Goal: Task Accomplishment & Management: Manage account settings

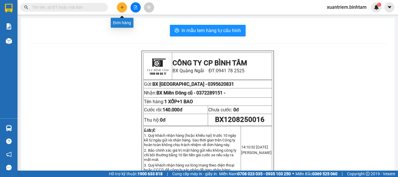
click at [121, 6] on icon "plus" at bounding box center [122, 7] width 4 height 4
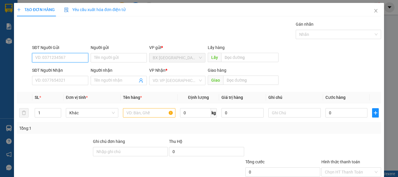
click at [55, 60] on input "SĐT Người Gửi" at bounding box center [60, 57] width 56 height 9
type input "0975918380"
click at [75, 62] on input "0975918380" at bounding box center [60, 57] width 56 height 9
click at [75, 71] on div "0975918380" at bounding box center [59, 69] width 49 height 6
type input "0908605170"
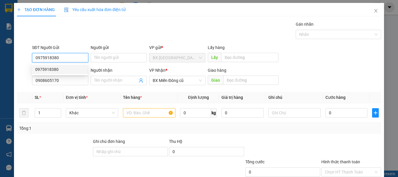
type input "100.000"
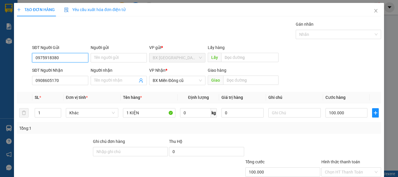
type input "0975918380"
click at [66, 85] on div "SĐT Người Nhận 0908605170" at bounding box center [60, 77] width 56 height 20
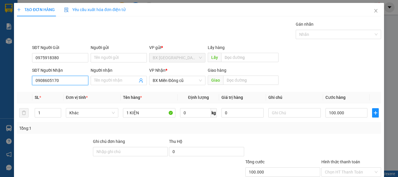
click at [75, 82] on input "0908605170" at bounding box center [60, 80] width 56 height 9
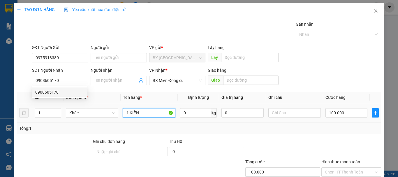
click at [156, 116] on input "1 KIỆN" at bounding box center [149, 112] width 52 height 9
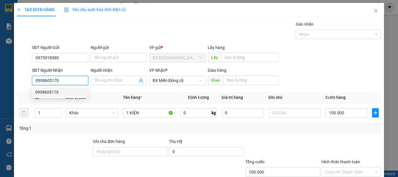
drag, startPoint x: 63, startPoint y: 81, endPoint x: 21, endPoint y: 93, distance: 44.4
click at [21, 93] on div "Transit Pickup Surcharge Ids Transit Deliver Surcharge Ids Transit Deliver Surc…" at bounding box center [199, 112] width 364 height 183
type input "0908605170"
click at [77, 82] on input "0908605170" at bounding box center [60, 80] width 56 height 9
click at [68, 96] on div "0908605170" at bounding box center [60, 91] width 56 height 9
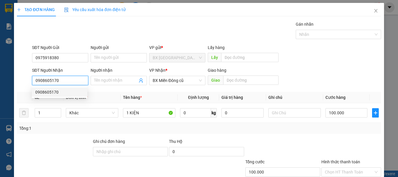
type input "50.000"
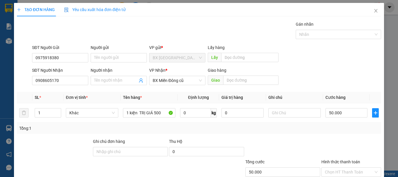
click at [68, 94] on th "Đơn vị tính *" at bounding box center [91, 97] width 57 height 11
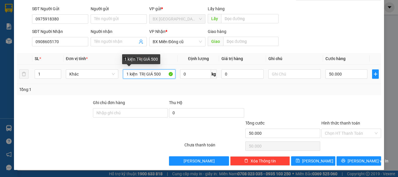
click at [154, 75] on input "1 kiện TRỊ GIÁ 500" at bounding box center [149, 73] width 52 height 9
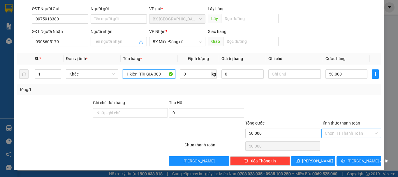
type input "1 kiện TRỊ GIÁ 300"
click at [339, 129] on input "Hình thức thanh toán" at bounding box center [349, 133] width 49 height 9
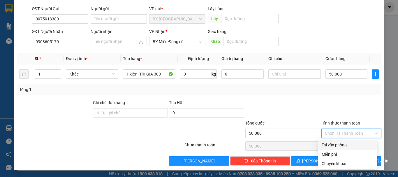
click at [339, 145] on div "Tại văn phòng" at bounding box center [347, 145] width 52 height 6
type input "0"
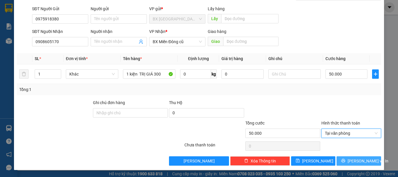
click at [358, 159] on span "[PERSON_NAME] và In" at bounding box center [367, 161] width 41 height 6
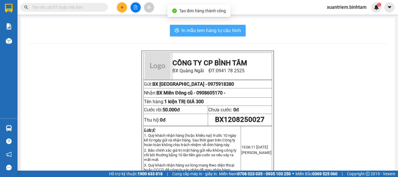
drag, startPoint x: 180, startPoint y: 26, endPoint x: 191, endPoint y: 36, distance: 14.6
click at [181, 27] on button "In mẫu tem hàng tự cấu hình" at bounding box center [208, 31] width 76 height 12
click at [192, 36] on button "In mẫu tem hàng tự cấu hình" at bounding box center [208, 31] width 76 height 12
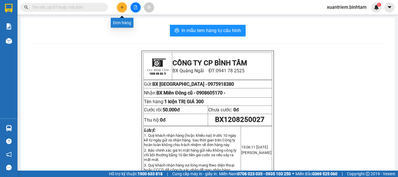
click at [126, 8] on button at bounding box center [122, 7] width 10 height 10
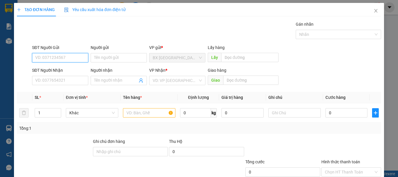
click at [74, 59] on input "SĐT Người Gửi" at bounding box center [60, 57] width 56 height 9
type input "0935597949"
click at [74, 59] on input "0935597949" at bounding box center [60, 57] width 56 height 9
click at [62, 70] on div "0935597949" at bounding box center [59, 69] width 49 height 6
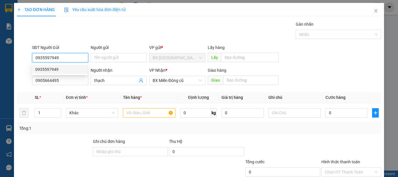
type input "0905664495"
type input "thạch"
type input "50.000"
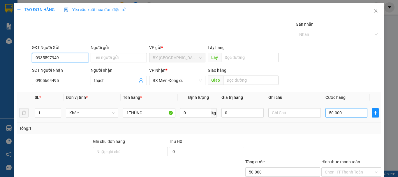
type input "0935597949"
click at [354, 116] on input "50.000" at bounding box center [346, 112] width 42 height 9
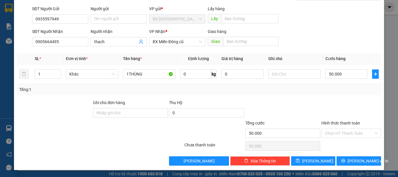
click at [343, 125] on label "Hình thức thanh toán" at bounding box center [340, 123] width 39 height 5
click at [343, 129] on input "Hình thức thanh toán" at bounding box center [349, 133] width 49 height 9
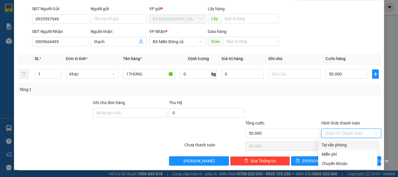
click at [347, 132] on input "Hình thức thanh toán" at bounding box center [349, 133] width 49 height 9
click at [347, 145] on div "Tại văn phòng" at bounding box center [347, 145] width 52 height 6
type input "0"
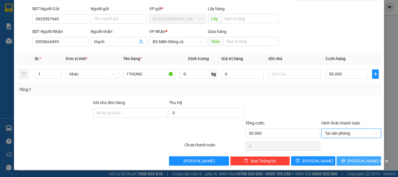
click at [345, 159] on icon "printer" at bounding box center [343, 161] width 4 height 4
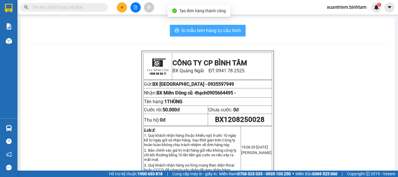
click at [226, 32] on span "In mẫu tem hàng tự cấu hình" at bounding box center [210, 30] width 59 height 7
click at [232, 32] on span "In mẫu tem hàng tự cấu hình" at bounding box center [210, 30] width 59 height 7
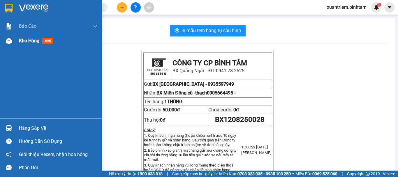
click at [31, 41] on span "Kho hàng" at bounding box center [29, 41] width 20 height 6
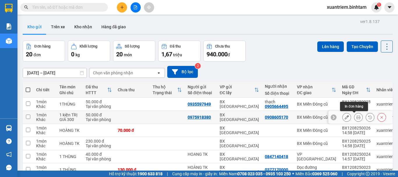
click at [354, 119] on button at bounding box center [358, 117] width 8 height 10
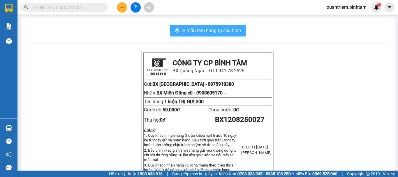
click at [216, 27] on span "In mẫu tem hàng tự cấu hình" at bounding box center [210, 30] width 59 height 7
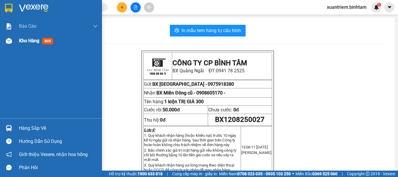
click at [17, 38] on div "Kho hàng mới" at bounding box center [51, 40] width 102 height 15
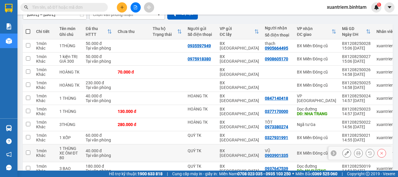
scroll to position [89, 0]
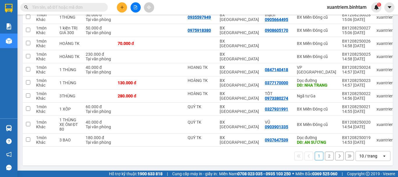
click at [326, 157] on button "2" at bounding box center [329, 155] width 9 height 9
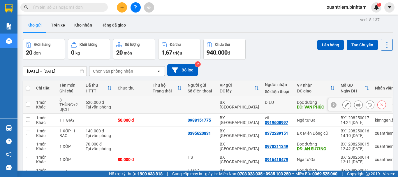
scroll to position [60, 0]
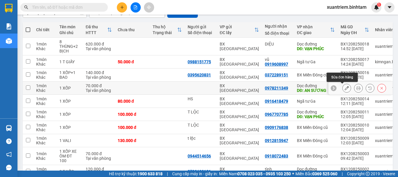
click at [356, 88] on icon at bounding box center [358, 88] width 4 height 4
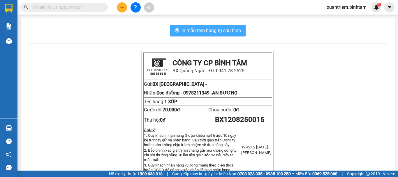
click at [200, 28] on span "In mẫu tem hàng tự cấu hình" at bounding box center [210, 30] width 59 height 7
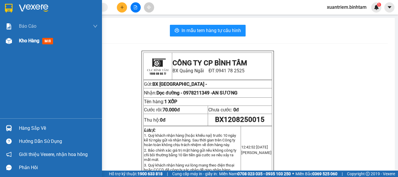
click at [34, 40] on span "Kho hàng" at bounding box center [29, 41] width 20 height 6
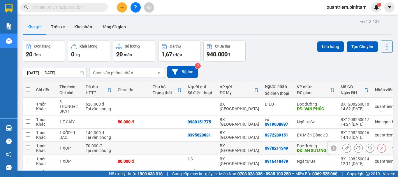
scroll to position [58, 0]
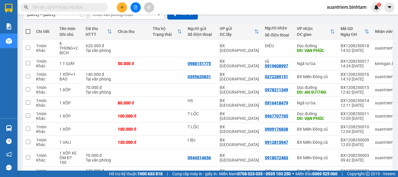
click at [123, 8] on icon "plus" at bounding box center [122, 7] width 4 height 4
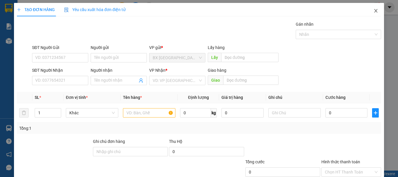
click at [373, 9] on icon "close" at bounding box center [375, 10] width 5 height 5
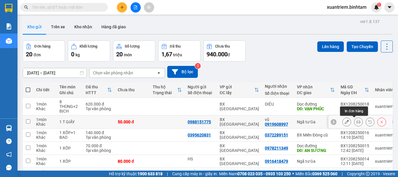
click at [356, 122] on icon at bounding box center [358, 122] width 4 height 4
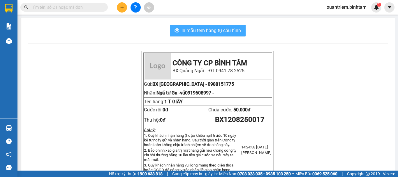
click at [220, 28] on span "In mẫu tem hàng tự cấu hình" at bounding box center [210, 30] width 59 height 7
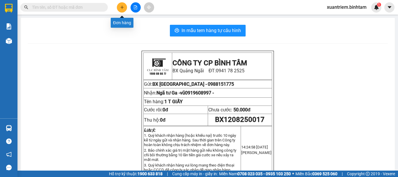
click at [122, 6] on icon "plus" at bounding box center [122, 7] width 0 height 3
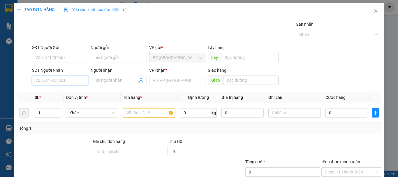
click at [62, 77] on input "SĐT Người Nhận" at bounding box center [60, 80] width 56 height 9
click at [74, 82] on input "09196068997" at bounding box center [60, 80] width 56 height 9
click at [61, 79] on input "09196068997" at bounding box center [60, 80] width 56 height 9
click at [51, 80] on input "09196068997" at bounding box center [60, 80] width 56 height 9
type input "0919608997"
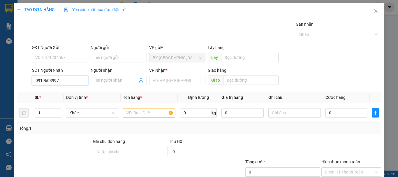
click at [69, 79] on input "0919608997" at bounding box center [60, 80] width 56 height 9
click at [63, 95] on div "0919608997 - vũ" at bounding box center [59, 92] width 49 height 6
type input "vũ"
type input "50.000"
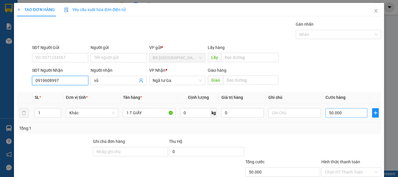
type input "0919608997"
click at [351, 116] on input "50.000" at bounding box center [346, 112] width 42 height 9
type input "8"
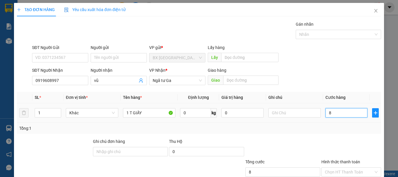
type input "80"
type input "8"
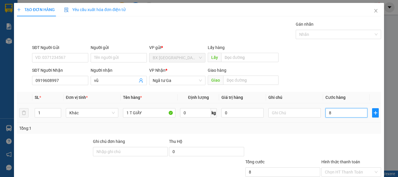
type input "0"
type input "07"
type input "7"
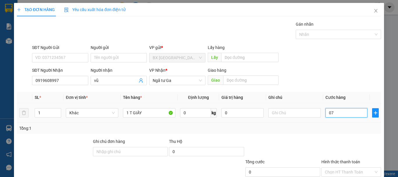
type input "7"
type input "070"
type input "70"
type input "700"
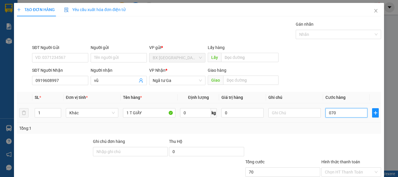
type input "700"
type input "0.700"
type input "7.000"
type input "07.000"
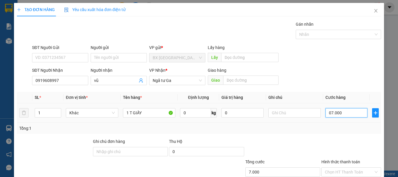
type input "70.000"
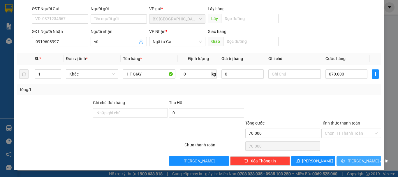
type input "70.000"
click at [357, 160] on span "[PERSON_NAME] và In" at bounding box center [367, 161] width 41 height 6
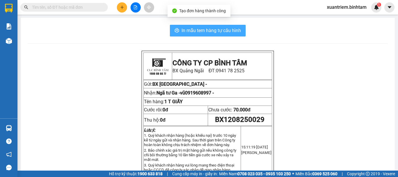
click at [217, 35] on button "In mẫu tem hàng tự cấu hình" at bounding box center [208, 31] width 76 height 12
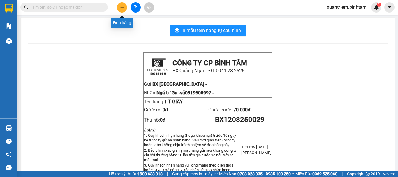
click at [123, 9] on icon "plus" at bounding box center [122, 7] width 4 height 4
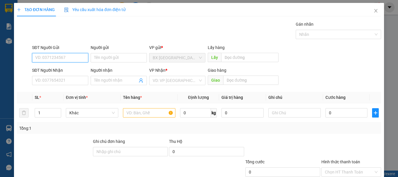
click at [81, 55] on input "SĐT Người Gửi" at bounding box center [60, 57] width 56 height 9
type input "0989078689"
click at [67, 67] on div "0989078689" at bounding box center [59, 69] width 49 height 6
type input "0356313468"
type input "sang"
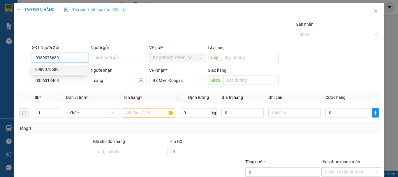
type input "70.000"
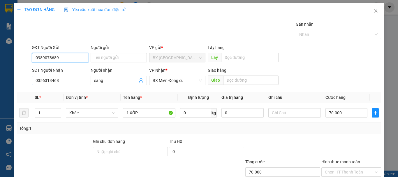
type input "0989078689"
click at [65, 77] on input "0356313468" at bounding box center [60, 80] width 56 height 9
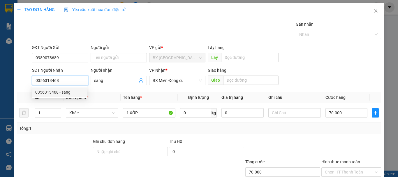
click at [70, 92] on div "0356313468 - sang" at bounding box center [59, 92] width 49 height 6
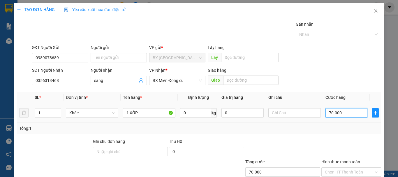
click at [340, 114] on input "70.000" at bounding box center [346, 112] width 42 height 9
type input "5"
type input "50"
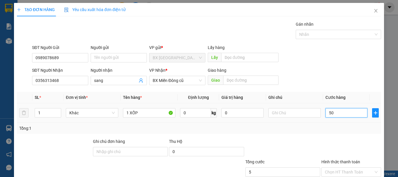
type input "50"
type input "500"
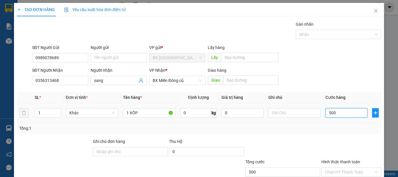
type input "5.000"
type input "50.000"
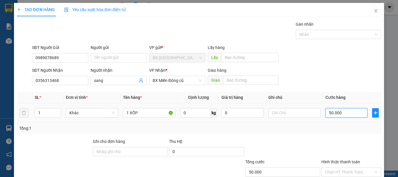
type input "50.000"
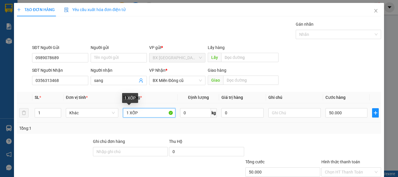
drag, startPoint x: 153, startPoint y: 114, endPoint x: 121, endPoint y: 103, distance: 33.7
click at [121, 103] on td "1 XỐP" at bounding box center [149, 113] width 57 height 20
click at [143, 111] on input "1 XỐP" at bounding box center [149, 112] width 52 height 9
type input "1 HỘP GIẤY"
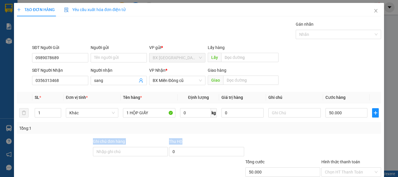
drag, startPoint x: 180, startPoint y: 138, endPoint x: 393, endPoint y: 136, distance: 212.6
click at [392, 134] on div "TẠO ĐƠN HÀNG Yêu cầu xuất hóa đơn điện tử Transit Pickup Surcharge Ids Transit …" at bounding box center [199, 88] width 398 height 177
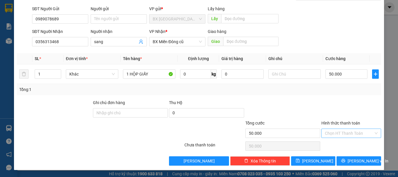
click at [365, 131] on input "Hình thức thanh toán" at bounding box center [349, 133] width 49 height 9
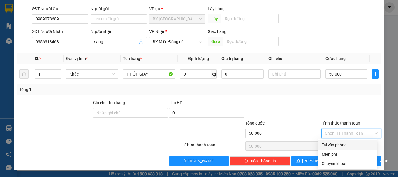
click at [357, 145] on div "Tại văn phòng" at bounding box center [347, 145] width 52 height 6
type input "0"
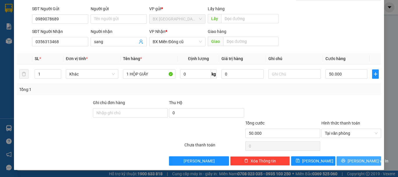
click at [354, 164] on span "[PERSON_NAME] và In" at bounding box center [367, 161] width 41 height 6
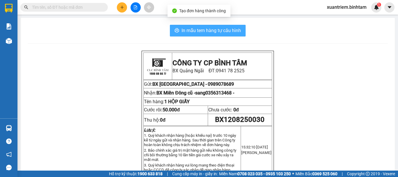
click at [227, 31] on span "In mẫu tem hàng tự cấu hình" at bounding box center [210, 30] width 59 height 7
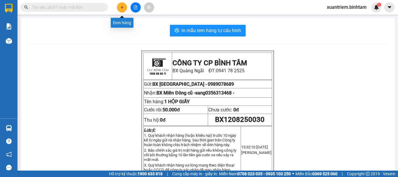
click at [121, 10] on button at bounding box center [122, 7] width 10 height 10
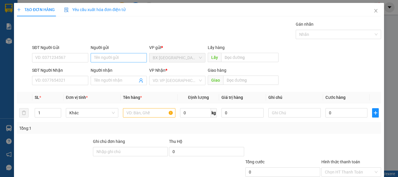
drag, startPoint x: 131, startPoint y: 47, endPoint x: 129, endPoint y: 53, distance: 6.9
click at [132, 47] on div "Người gửi" at bounding box center [119, 47] width 56 height 6
click at [132, 53] on input "Người gửi" at bounding box center [119, 57] width 56 height 9
click at [128, 55] on input "Người gửi" at bounding box center [119, 57] width 56 height 9
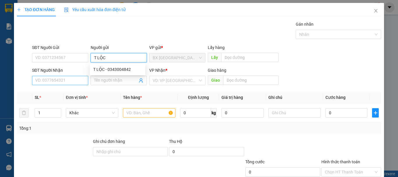
type input "T LỘC"
click at [66, 80] on input "SĐT Người Nhận" at bounding box center [60, 80] width 56 height 9
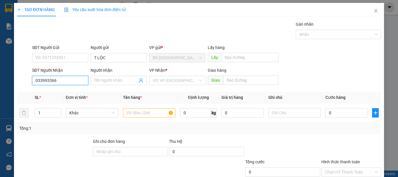
type input "0339933665"
click at [66, 81] on input "0339933665" at bounding box center [60, 80] width 56 height 9
click at [67, 92] on div "0339933665" at bounding box center [59, 92] width 49 height 6
type input "100.000"
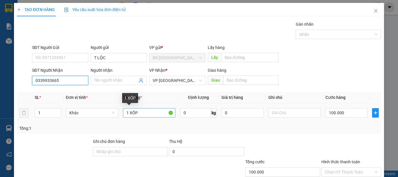
type input "0339933665"
click at [144, 112] on input "1 XỐP" at bounding box center [149, 112] width 52 height 9
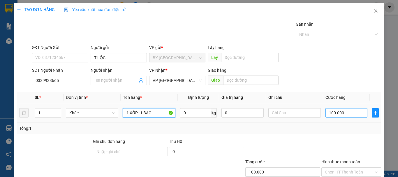
type input "1 XỐP+1 BAO"
click at [332, 112] on input "100.000" at bounding box center [346, 112] width 42 height 9
type input "2"
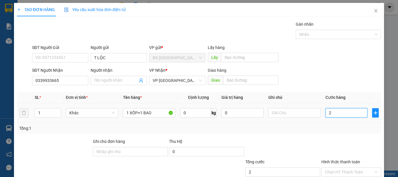
type input "22"
type input "220"
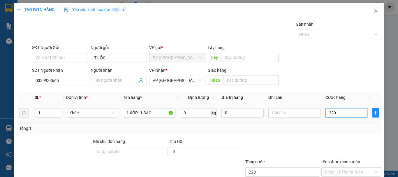
type input "2.200"
type input "22.000"
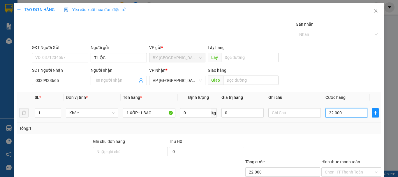
type input "220.000"
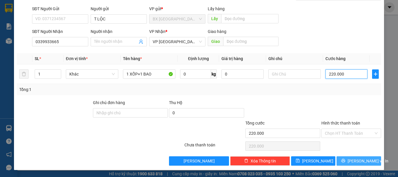
type input "220.000"
click at [364, 162] on span "[PERSON_NAME] và In" at bounding box center [367, 161] width 41 height 6
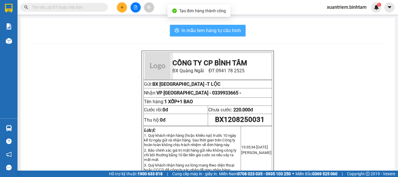
click at [224, 28] on span "In mẫu tem hàng tự cấu hình" at bounding box center [210, 30] width 59 height 7
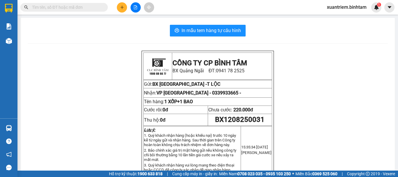
click at [125, 9] on button at bounding box center [122, 7] width 10 height 10
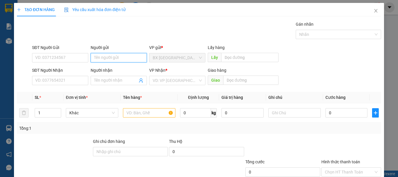
click at [113, 54] on input "Người gửi" at bounding box center [119, 57] width 56 height 9
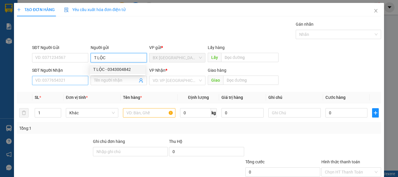
type input "T LỘC"
click at [82, 79] on input "SĐT Người Nhận" at bounding box center [60, 80] width 56 height 9
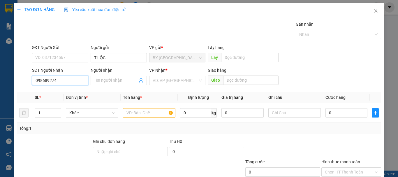
type input "0986892746"
click at [82, 79] on input "0986892746" at bounding box center [60, 80] width 56 height 9
click at [67, 93] on div "0986892746 - yến đôri" at bounding box center [59, 92] width 49 height 6
type input "yến đôri"
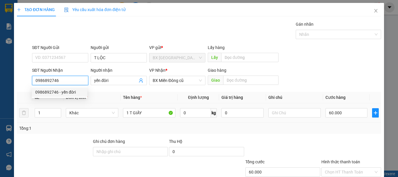
type input "60.000"
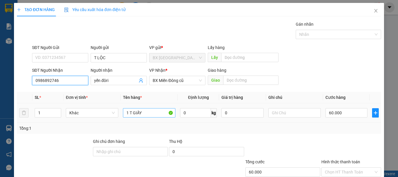
type input "0986892746"
click at [146, 114] on input "1 T GIẤY" at bounding box center [149, 112] width 52 height 9
type input "1 T XỐP"
click at [341, 107] on div "60.000" at bounding box center [346, 113] width 42 height 12
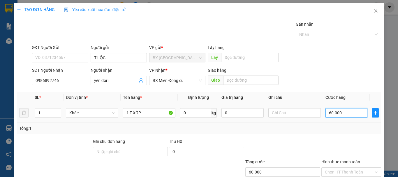
click at [343, 112] on input "60.000" at bounding box center [346, 112] width 42 height 9
type input "5"
type input "50"
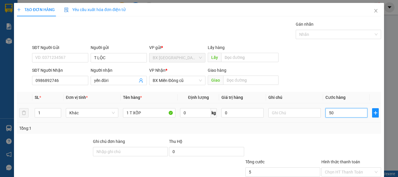
type input "50"
type input "500"
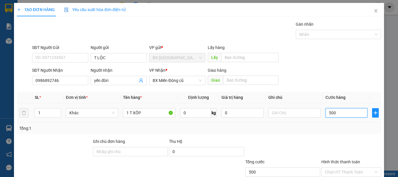
type input "5.000"
type input "50.000"
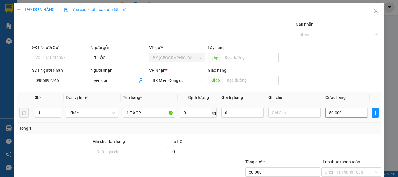
scroll to position [39, 0]
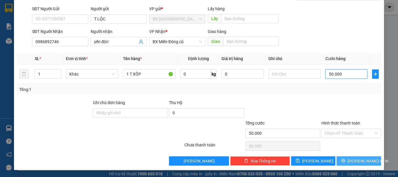
type input "50.000"
click at [363, 157] on button "[PERSON_NAME] và In" at bounding box center [358, 160] width 45 height 9
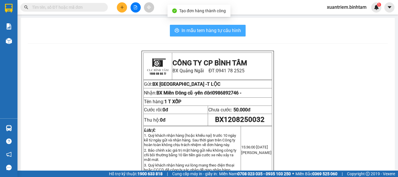
click at [238, 26] on button "In mẫu tem hàng tự cấu hình" at bounding box center [208, 31] width 76 height 12
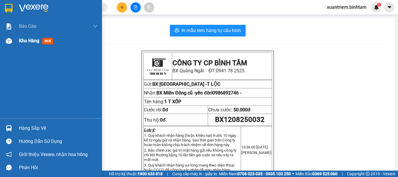
click at [29, 42] on span "Kho hàng" at bounding box center [29, 41] width 20 height 6
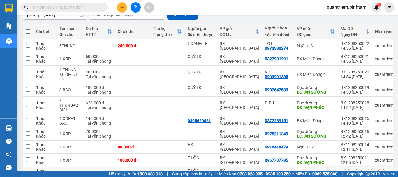
scroll to position [94, 0]
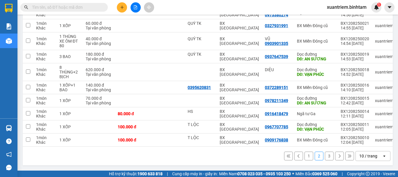
click at [304, 158] on button "1" at bounding box center [308, 155] width 9 height 9
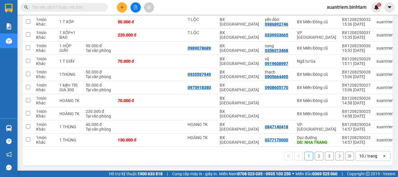
scroll to position [0, 0]
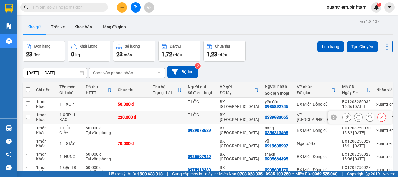
click at [344, 118] on icon at bounding box center [346, 117] width 4 height 4
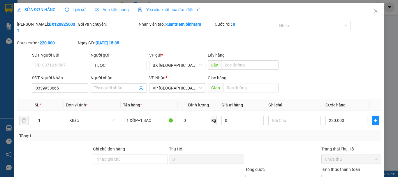
type input "T LỘC"
type input "0339933665"
type input "220.000"
click at [188, 84] on span "VP [GEOGRAPHIC_DATA]" at bounding box center [177, 88] width 49 height 9
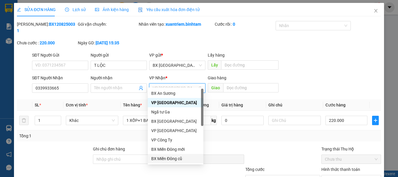
click at [186, 157] on div "BX Miền Đông cũ" at bounding box center [175, 158] width 49 height 6
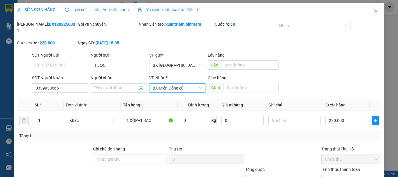
scroll to position [40, 0]
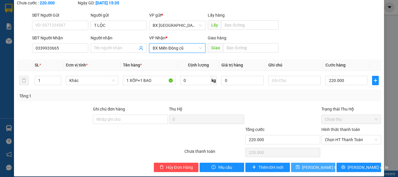
click at [320, 164] on span "[PERSON_NAME] thay đổi" at bounding box center [325, 167] width 47 height 6
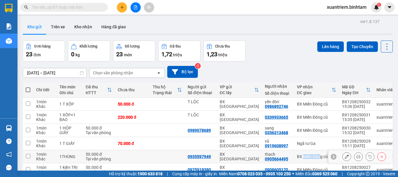
drag, startPoint x: 319, startPoint y: 162, endPoint x: 274, endPoint y: 148, distance: 46.6
click at [274, 148] on tbody "1 món Khác 1 T XỐP 50.000 đ [GEOGRAPHIC_DATA] BX [GEOGRAPHIC_DATA] yến đôri 098…" at bounding box center [219, 163] width 392 height 131
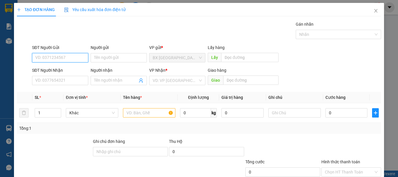
click at [73, 58] on input "SĐT Người Gửi" at bounding box center [60, 57] width 56 height 9
type input "0917497267"
click at [65, 71] on div "0917497267" at bounding box center [59, 69] width 49 height 6
type input "0912457239"
type input "dũng"
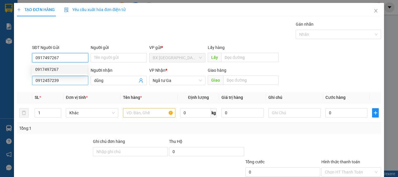
type input "100.000"
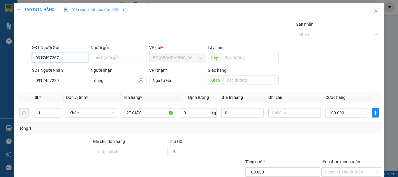
type input "0917497267"
click at [70, 81] on input "0912457239" at bounding box center [60, 80] width 56 height 9
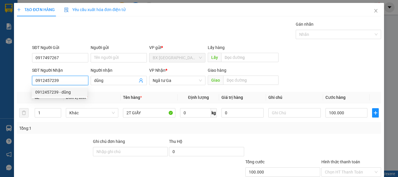
click at [75, 91] on div "0912457239 - dũng" at bounding box center [59, 92] width 49 height 6
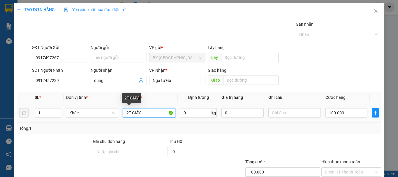
click at [127, 113] on input "2T GIẤY" at bounding box center [149, 112] width 52 height 9
type input "3T GIẤY"
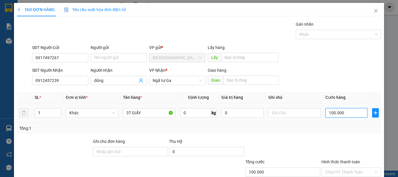
click at [350, 109] on input "100.000" at bounding box center [346, 112] width 42 height 9
type input "1"
type input "15"
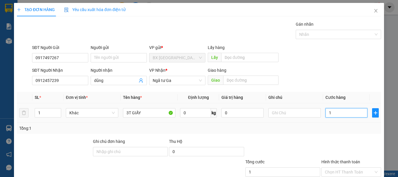
type input "15"
type input "150"
type input "1.500"
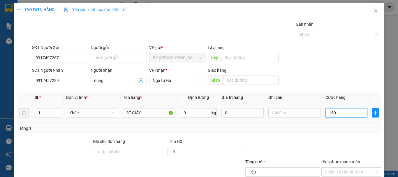
type input "1.500"
type input "15.000"
type input "150.000"
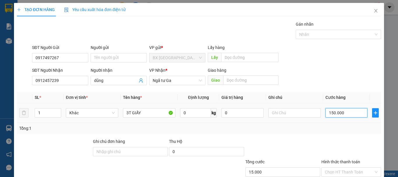
type input "150.000"
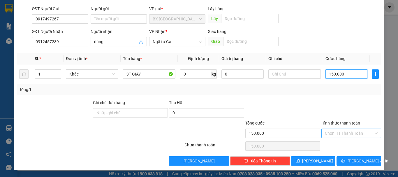
type input "150.000"
click at [366, 134] on input "Hình thức thanh toán" at bounding box center [349, 133] width 49 height 9
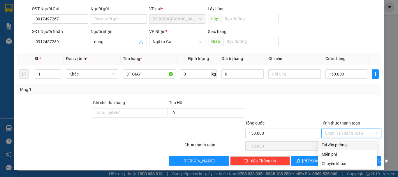
click at [354, 147] on div "Tại văn phòng" at bounding box center [347, 145] width 52 height 6
type input "0"
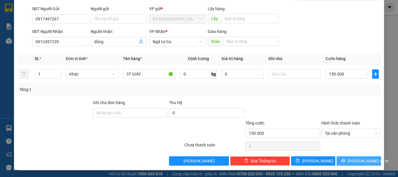
click at [362, 163] on span "[PERSON_NAME] và In" at bounding box center [367, 161] width 41 height 6
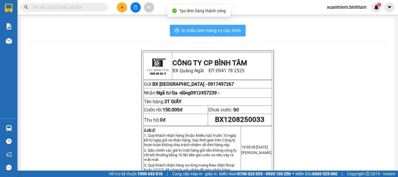
click at [228, 30] on span "In mẫu tem hàng tự cấu hình" at bounding box center [210, 30] width 59 height 7
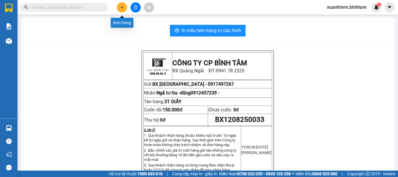
click at [123, 8] on icon "plus" at bounding box center [122, 7] width 4 height 4
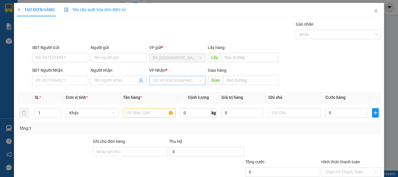
click at [165, 79] on input "search" at bounding box center [175, 80] width 45 height 9
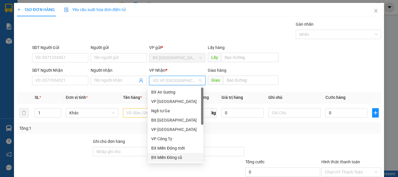
click at [186, 157] on div "BX Miền Đông cũ" at bounding box center [175, 157] width 49 height 6
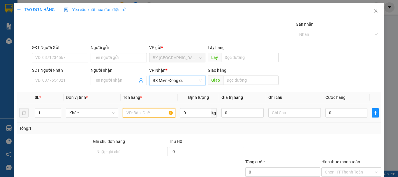
click at [159, 112] on input "text" at bounding box center [149, 112] width 52 height 9
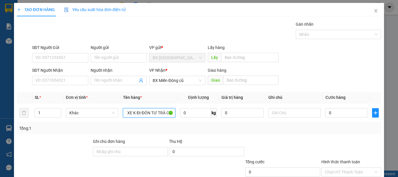
scroll to position [0, 5]
type input "1 XE K ĐI ĐÓN TƯ TRÀ CAU"
click at [344, 116] on input "0" at bounding box center [346, 112] width 42 height 9
type input "4"
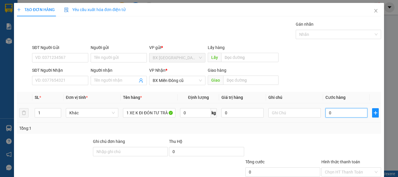
type input "4"
type input "40"
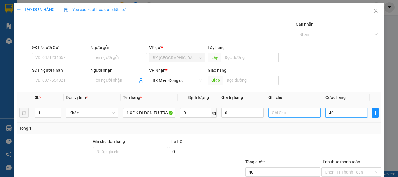
type input "400"
type input "4.000"
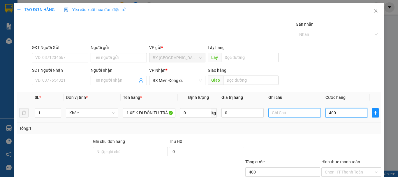
type input "4.000"
type input "40.000"
type input "400.000"
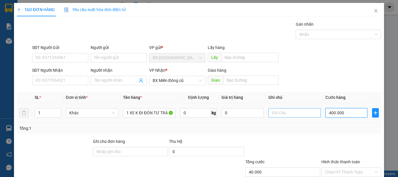
type input "400.000"
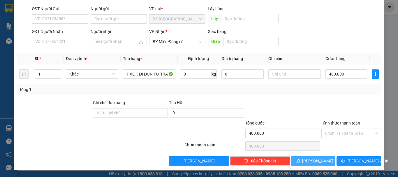
click at [316, 162] on span "[PERSON_NAME]" at bounding box center [317, 161] width 31 height 6
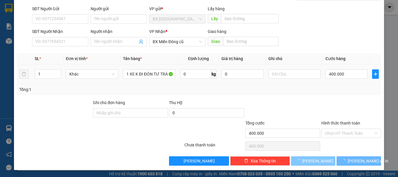
type input "0"
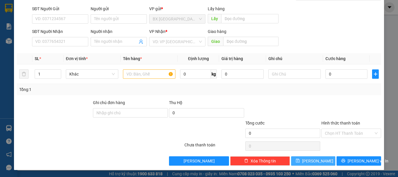
scroll to position [0, 0]
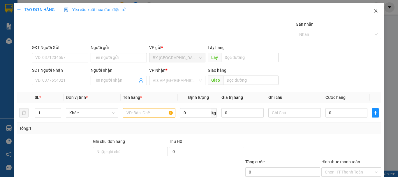
click at [373, 10] on icon "close" at bounding box center [375, 10] width 5 height 5
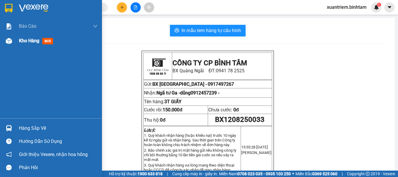
click at [17, 42] on div "Kho hàng mới" at bounding box center [51, 40] width 102 height 15
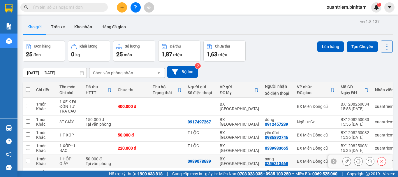
scroll to position [29, 0]
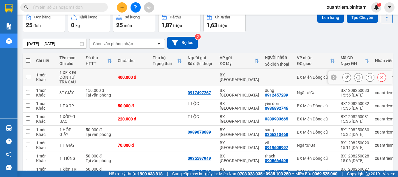
click at [122, 68] on td "400.000 đ" at bounding box center [132, 77] width 35 height 18
checkbox input "true"
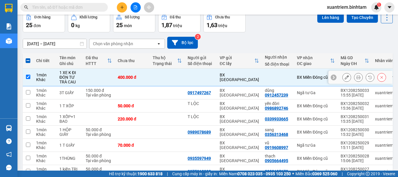
scroll to position [87, 0]
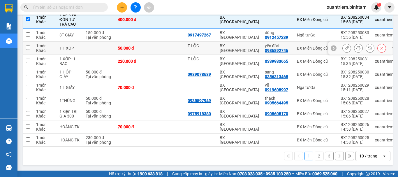
click at [139, 50] on div "50.000 đ" at bounding box center [132, 48] width 29 height 5
checkbox input "true"
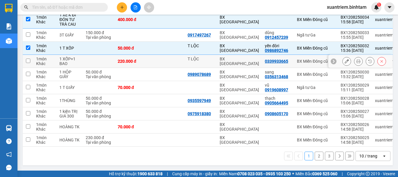
click at [139, 61] on div "220.000 đ" at bounding box center [132, 61] width 29 height 5
checkbox input "true"
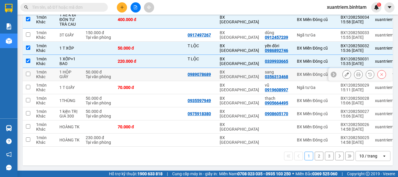
click at [134, 71] on td at bounding box center [132, 74] width 35 height 13
checkbox input "true"
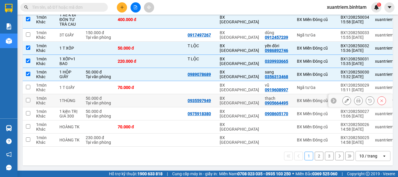
click at [154, 101] on td at bounding box center [167, 100] width 35 height 13
checkbox input "true"
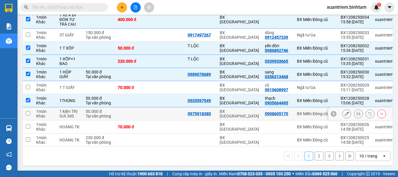
click at [149, 110] on td at bounding box center [132, 113] width 35 height 13
checkbox input "true"
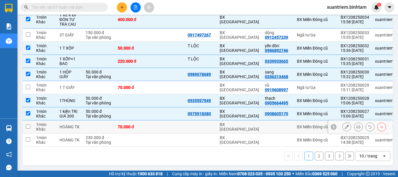
click at [150, 127] on td at bounding box center [167, 126] width 35 height 13
checkbox input "true"
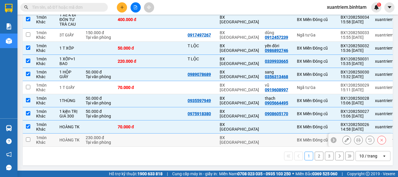
click at [147, 139] on td at bounding box center [132, 139] width 35 height 13
checkbox input "true"
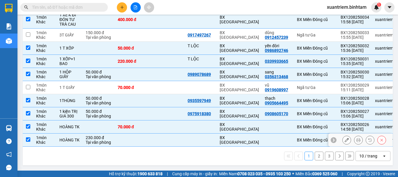
scroll to position [0, 0]
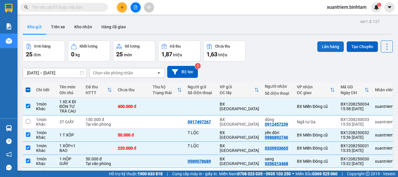
click at [331, 46] on button "Lên hàng" at bounding box center [330, 46] width 26 height 10
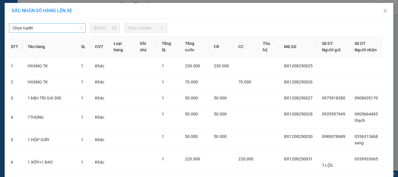
drag, startPoint x: 74, startPoint y: 26, endPoint x: 74, endPoint y: 30, distance: 3.8
click at [76, 27] on span "Chọn tuyến" at bounding box center [48, 28] width 70 height 9
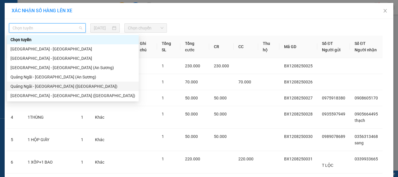
click at [35, 85] on div "Quảng Ngãi - Sài Gòn (Vạn Phúc)" at bounding box center [72, 86] width 125 height 6
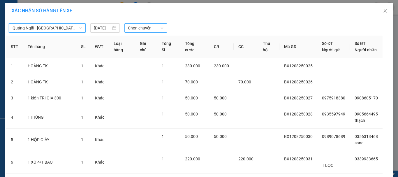
click at [157, 29] on span "Chọn chuyến" at bounding box center [146, 28] width 36 height 9
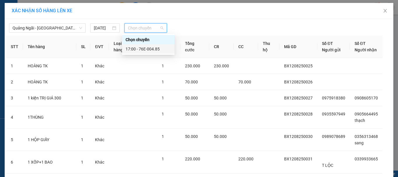
click at [157, 49] on div "17:00 - 76E-004.85" at bounding box center [148, 49] width 45 height 6
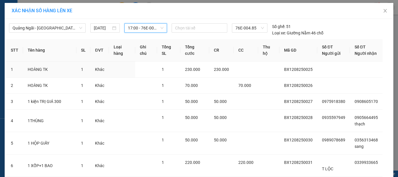
scroll to position [87, 0]
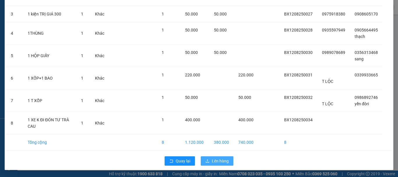
click at [212, 160] on span "Lên hàng" at bounding box center [220, 161] width 17 height 6
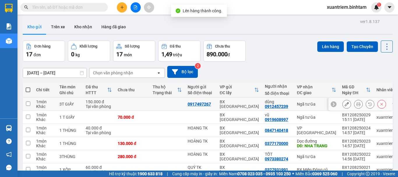
click at [129, 107] on td at bounding box center [132, 104] width 35 height 13
checkbox input "true"
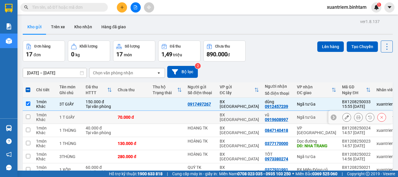
click at [126, 115] on div "70.000 đ" at bounding box center [132, 117] width 29 height 5
checkbox input "true"
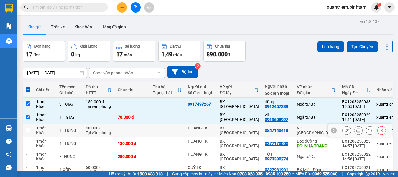
click at [117, 130] on td at bounding box center [132, 130] width 35 height 13
checkbox input "true"
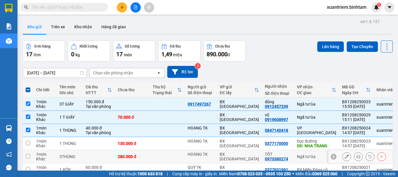
click at [109, 155] on td at bounding box center [99, 156] width 32 height 13
checkbox input "true"
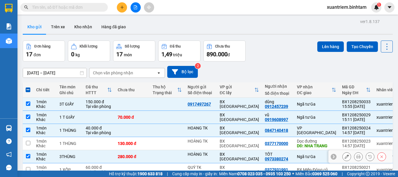
scroll to position [94, 0]
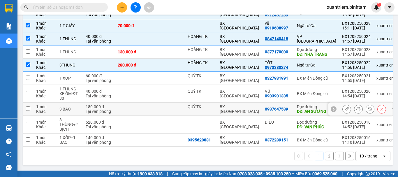
click at [121, 105] on td at bounding box center [132, 109] width 35 height 13
checkbox input "true"
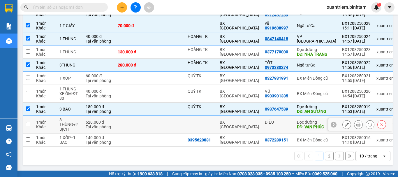
scroll to position [0, 0]
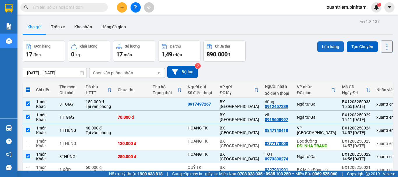
click at [321, 49] on button "Lên hàng" at bounding box center [330, 46] width 26 height 10
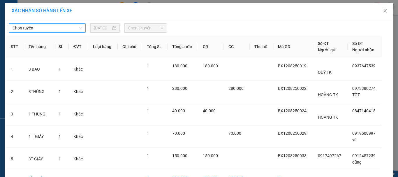
click at [43, 27] on span "Chọn tuyến" at bounding box center [48, 28] width 70 height 9
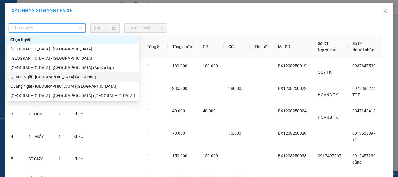
click at [64, 77] on div "Quảng Ngãi - Sài Gòn (An Sương)" at bounding box center [72, 77] width 125 height 6
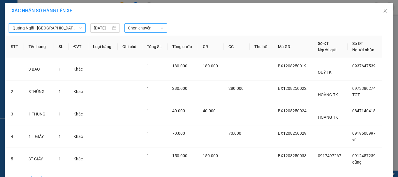
click at [151, 25] on span "Chọn chuyến" at bounding box center [146, 28] width 36 height 9
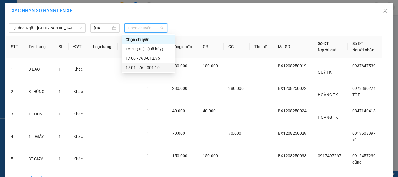
click at [155, 69] on div "17:01 - 76F-001.10" at bounding box center [148, 67] width 45 height 6
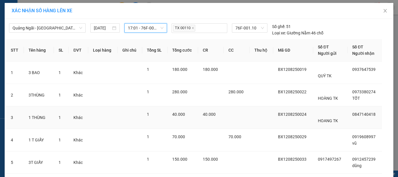
scroll to position [39, 0]
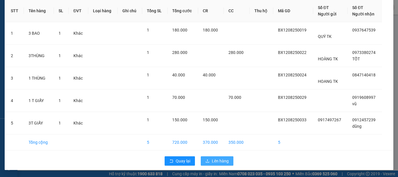
click at [208, 160] on button "Lên hàng" at bounding box center [217, 160] width 33 height 9
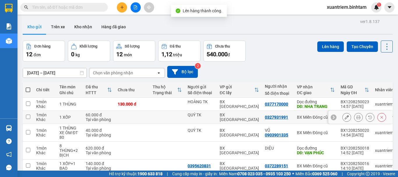
click at [108, 114] on div "60.000 đ" at bounding box center [99, 114] width 26 height 5
checkbox input "true"
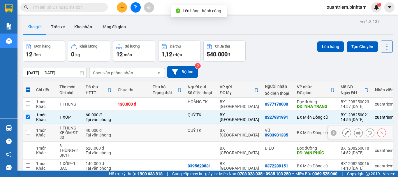
click at [112, 131] on td "40.000 đ Tại văn phòng" at bounding box center [99, 133] width 32 height 18
checkbox input "true"
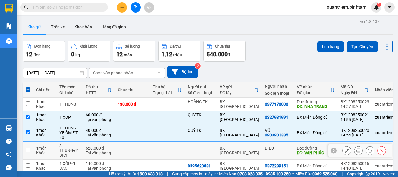
click at [112, 146] on div "620.000 đ" at bounding box center [99, 148] width 26 height 5
checkbox input "true"
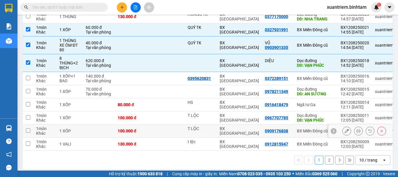
scroll to position [94, 0]
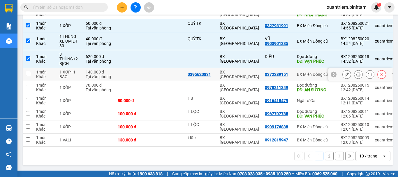
click at [80, 71] on td "1 XỐP+1 BAO" at bounding box center [69, 74] width 26 height 13
checkbox input "true"
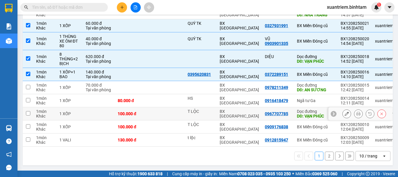
click at [96, 111] on td at bounding box center [99, 113] width 32 height 13
checkbox input "true"
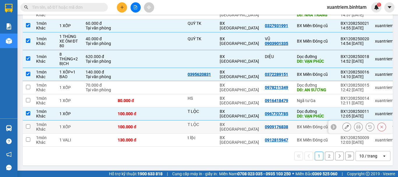
click at [83, 125] on td at bounding box center [99, 126] width 32 height 13
checkbox input "true"
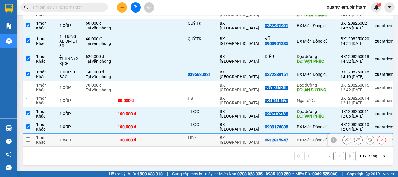
click at [85, 137] on td at bounding box center [99, 139] width 32 height 13
checkbox input "true"
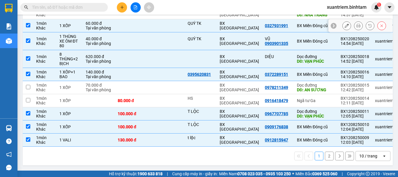
scroll to position [6, 0]
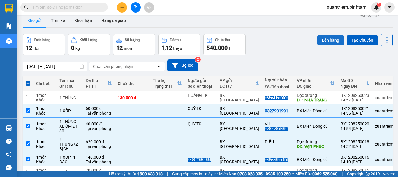
click at [321, 40] on button "Lên hàng" at bounding box center [330, 40] width 26 height 10
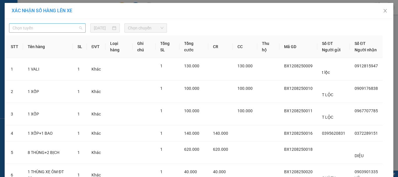
click at [65, 25] on span "Chọn tuyến" at bounding box center [48, 28] width 70 height 9
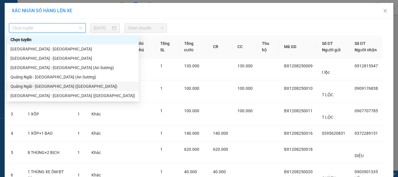
click at [59, 82] on div "Quảng Ngãi - Sài Gòn (Vạn Phúc)" at bounding box center [73, 86] width 132 height 9
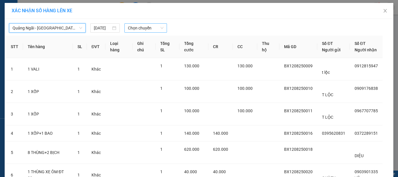
click at [157, 30] on span "Chọn chuyến" at bounding box center [146, 28] width 36 height 9
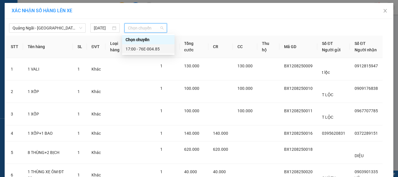
click at [158, 50] on div "17:00 - 76E-004.85" at bounding box center [148, 49] width 45 height 6
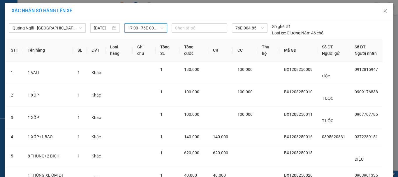
scroll to position [78, 0]
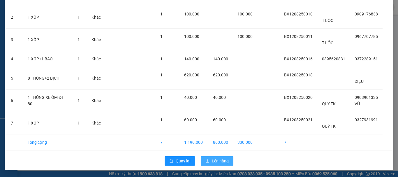
click at [213, 157] on button "Lên hàng" at bounding box center [217, 160] width 33 height 9
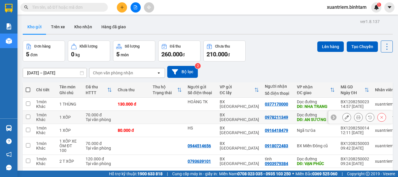
click at [145, 117] on td at bounding box center [132, 117] width 35 height 13
checkbox input "true"
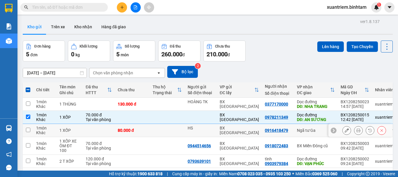
click at [176, 131] on td at bounding box center [167, 130] width 35 height 13
checkbox input "true"
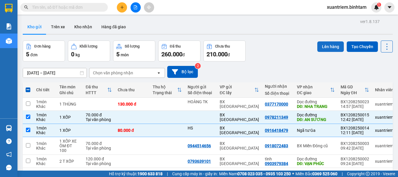
click at [329, 45] on button "Lên hàng" at bounding box center [330, 46] width 26 height 10
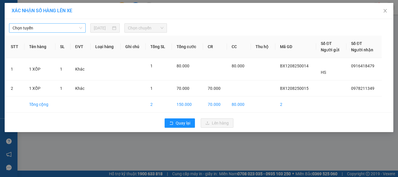
click at [54, 28] on span "Chọn tuyến" at bounding box center [48, 28] width 70 height 9
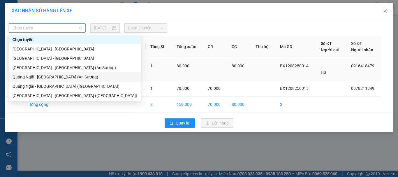
click at [58, 75] on div "Quảng Ngãi - Sài Gòn (An Sương)" at bounding box center [75, 77] width 125 height 6
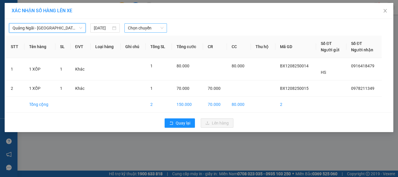
click at [158, 28] on span "Chọn chuyến" at bounding box center [146, 28] width 36 height 9
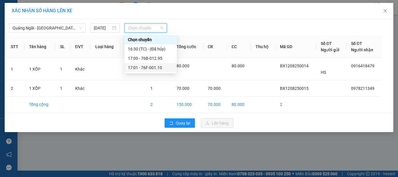
click at [159, 66] on div "17:01 - 76F-001.10" at bounding box center [150, 67] width 45 height 6
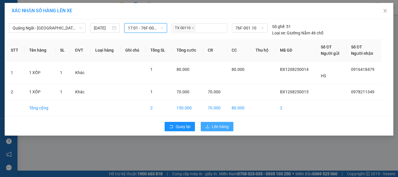
click at [211, 126] on button "Lên hàng" at bounding box center [217, 126] width 33 height 9
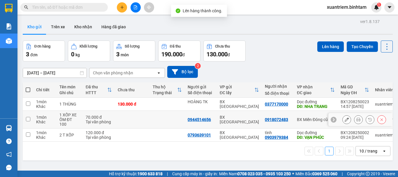
click at [157, 117] on td at bounding box center [167, 120] width 35 height 18
checkbox input "true"
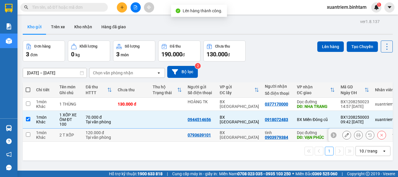
click at [154, 132] on td at bounding box center [167, 134] width 35 height 13
checkbox input "true"
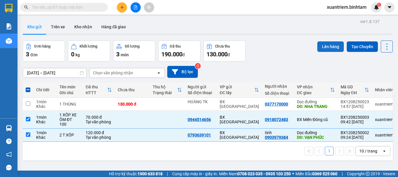
click at [323, 45] on button "Lên hàng" at bounding box center [330, 46] width 26 height 10
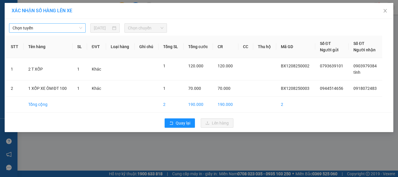
click at [66, 29] on span "Chọn tuyến" at bounding box center [48, 28] width 70 height 9
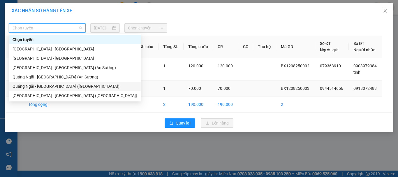
drag, startPoint x: 55, startPoint y: 84, endPoint x: 59, endPoint y: 84, distance: 4.7
click at [55, 84] on div "Quảng Ngãi - Sài Gòn (Vạn Phúc)" at bounding box center [75, 86] width 125 height 6
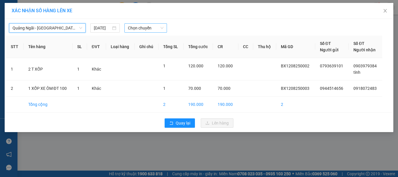
click at [156, 26] on span "Chọn chuyến" at bounding box center [146, 28] width 36 height 9
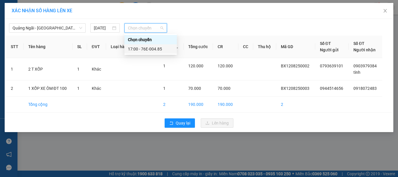
click at [160, 50] on div "17:00 - 76E-004.85" at bounding box center [150, 49] width 45 height 6
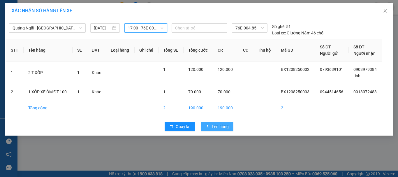
click at [216, 127] on span "Lên hàng" at bounding box center [220, 126] width 17 height 6
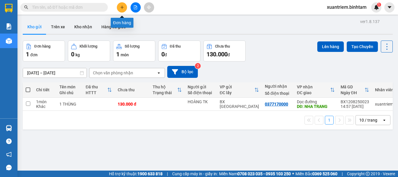
click at [121, 4] on button at bounding box center [122, 7] width 10 height 10
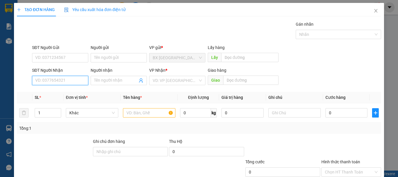
click at [36, 82] on input "SĐT Người Nhận" at bounding box center [60, 80] width 56 height 9
type input "0912938039"
click at [73, 89] on div "0912938039 - cúc" at bounding box center [59, 92] width 49 height 6
type input "cúc"
type input "50.000"
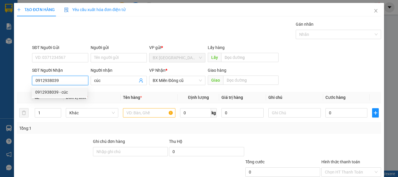
type input "50.000"
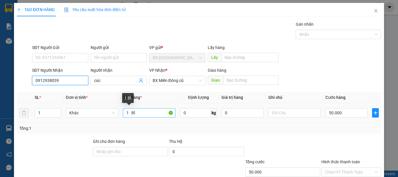
type input "0912938039"
click at [146, 112] on input "1 BÌ" at bounding box center [149, 112] width 52 height 9
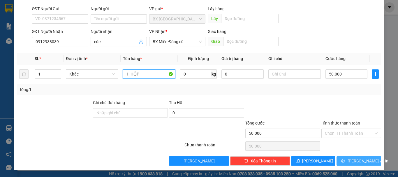
type input "1 HỘP"
click at [355, 162] on span "[PERSON_NAME] và In" at bounding box center [367, 161] width 41 height 6
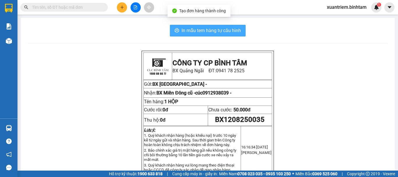
click at [211, 33] on span "In mẫu tem hàng tự cấu hình" at bounding box center [210, 30] width 59 height 7
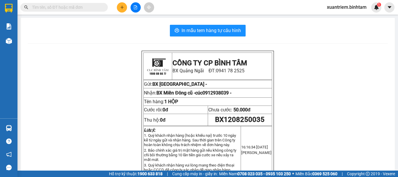
click at [123, 7] on icon "plus" at bounding box center [122, 7] width 4 height 4
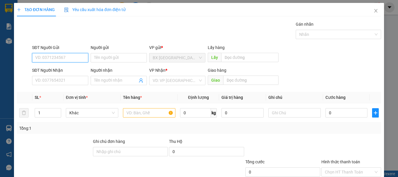
click at [68, 58] on input "SĐT Người Gửi" at bounding box center [60, 57] width 56 height 9
type input "0967110600"
click at [59, 62] on div "SĐT Người Gửi 0967110600 0967110600" at bounding box center [60, 54] width 56 height 20
click at [73, 70] on div "SĐT Người Nhận" at bounding box center [60, 70] width 56 height 6
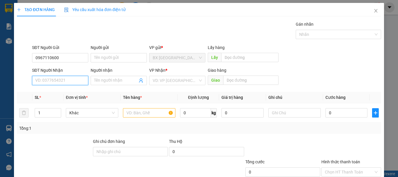
click at [73, 76] on input "SĐT Người Nhận" at bounding box center [60, 80] width 56 height 9
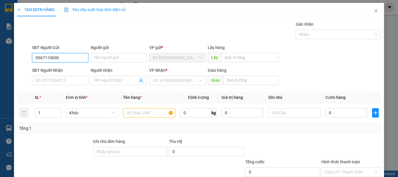
click at [79, 57] on input "0967110600" at bounding box center [60, 57] width 56 height 9
click at [75, 68] on div "0967110600" at bounding box center [59, 69] width 49 height 6
type input "0935588717"
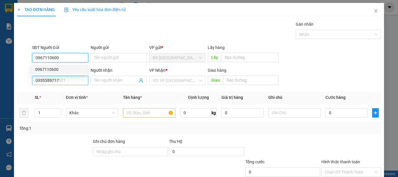
type input "100.000"
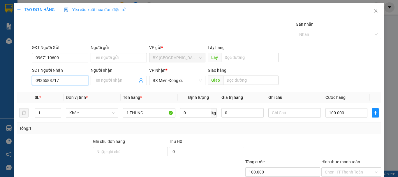
click at [67, 82] on input "0935588717" at bounding box center [60, 80] width 56 height 9
click at [68, 92] on div "0935588717" at bounding box center [59, 92] width 49 height 6
drag, startPoint x: 73, startPoint y: 79, endPoint x: 10, endPoint y: 93, distance: 64.4
click at [23, 89] on div "Transit Pickup Surcharge Ids Transit Deliver Surcharge Ids Transit Deliver Surc…" at bounding box center [199, 112] width 364 height 183
type input "0909161684"
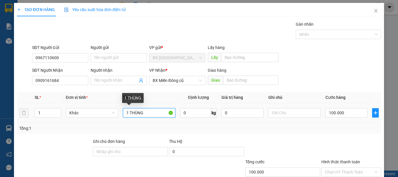
click at [162, 112] on input "1 THÙNG" at bounding box center [149, 112] width 52 height 9
type input "1 THÙNG XE ÔM ĐT 70"
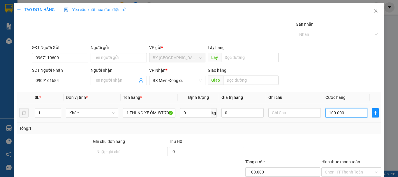
click at [356, 114] on input "100.000" at bounding box center [346, 112] width 42 height 9
type input "7"
type input "70"
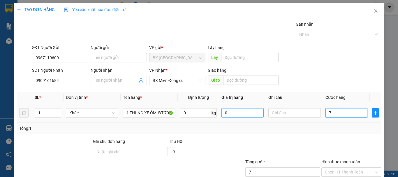
type input "70"
type input "700"
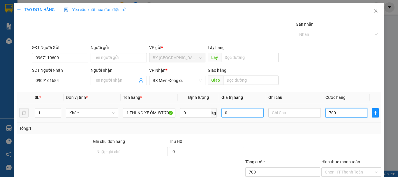
type input "7.000"
type input "70.000"
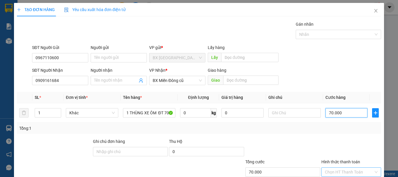
scroll to position [39, 0]
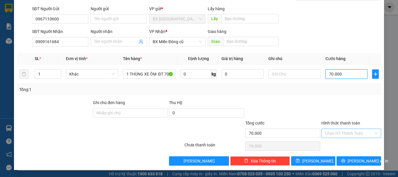
type input "70.000"
click at [347, 131] on input "Hình thức thanh toán" at bounding box center [349, 133] width 49 height 9
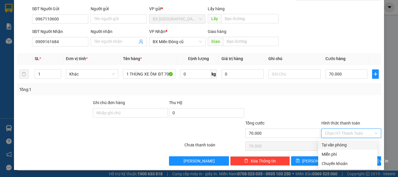
click at [347, 143] on div "Tại văn phòng" at bounding box center [347, 145] width 52 height 6
type input "0"
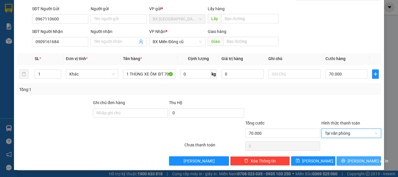
click at [358, 164] on button "[PERSON_NAME] và In" at bounding box center [358, 160] width 45 height 9
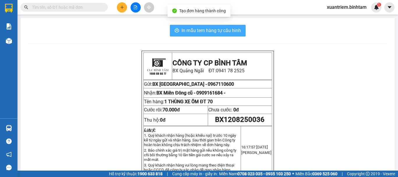
click at [231, 35] on button "In mẫu tem hàng tự cấu hình" at bounding box center [208, 31] width 76 height 12
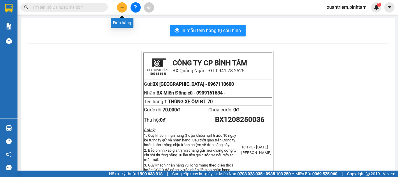
click at [125, 8] on button at bounding box center [122, 7] width 10 height 10
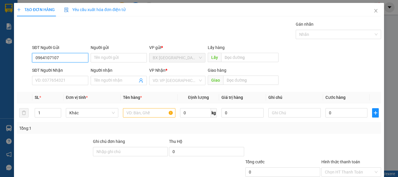
drag, startPoint x: 68, startPoint y: 56, endPoint x: 64, endPoint y: 63, distance: 8.3
click at [68, 56] on input "0964107107" at bounding box center [60, 57] width 56 height 9
type input "0964107107"
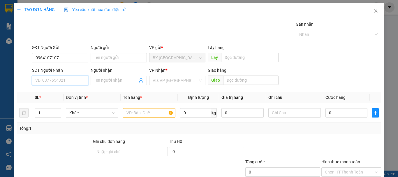
click at [52, 77] on input "SĐT Người Nhận" at bounding box center [60, 80] width 56 height 9
click at [64, 78] on input "0908783952" at bounding box center [60, 80] width 56 height 9
type input "0908783952"
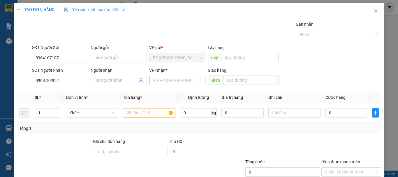
click at [161, 78] on input "search" at bounding box center [175, 80] width 45 height 9
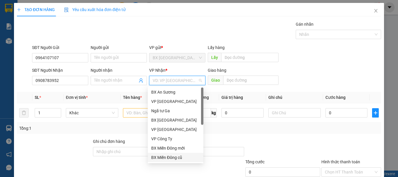
click at [180, 154] on div "BX Miền Đông cũ" at bounding box center [175, 157] width 49 height 6
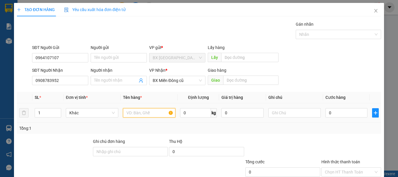
click at [134, 116] on input "text" at bounding box center [149, 112] width 52 height 9
type input "1 XỐP"
click at [347, 113] on input "0" at bounding box center [346, 112] width 42 height 9
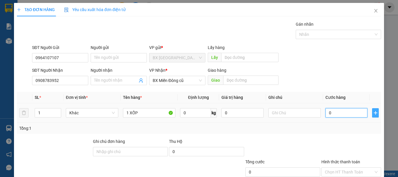
type input "7"
type input "70"
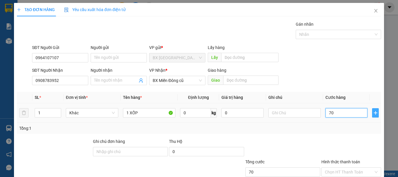
type input "70"
type input "700"
type input "7.000"
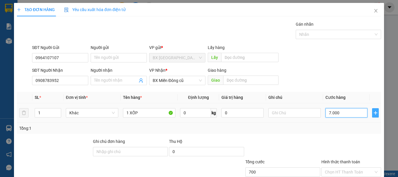
type input "7.000"
type input "70.000"
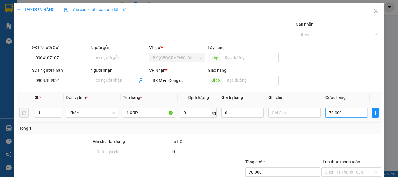
scroll to position [39, 0]
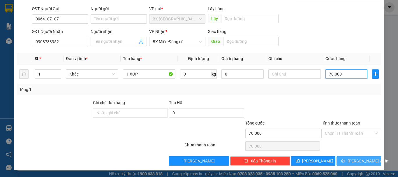
type input "70.000"
click at [365, 164] on button "[PERSON_NAME] và In" at bounding box center [358, 160] width 45 height 9
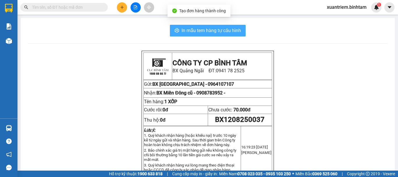
click at [230, 33] on span "In mẫu tem hàng tự cấu hình" at bounding box center [210, 30] width 59 height 7
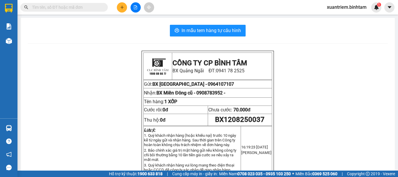
click at [122, 5] on button at bounding box center [122, 7] width 10 height 10
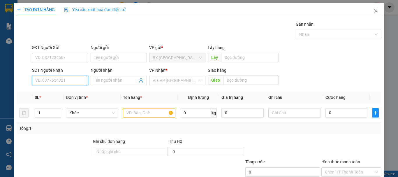
click at [52, 78] on input "SĐT Người Nhận" at bounding box center [60, 80] width 56 height 9
type input "0906367409"
drag, startPoint x: 61, startPoint y: 94, endPoint x: 130, endPoint y: 89, distance: 69.2
click at [61, 94] on div "0906367409" at bounding box center [59, 92] width 49 height 6
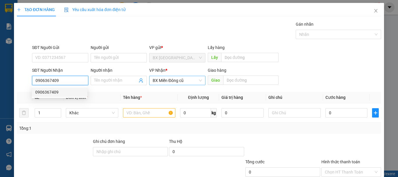
type input "150.000"
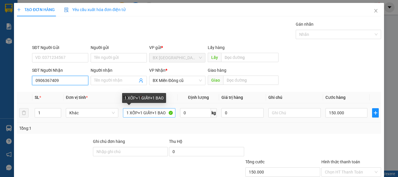
type input "0906367409"
drag, startPoint x: 139, startPoint y: 113, endPoint x: 85, endPoint y: 125, distance: 54.8
click at [93, 120] on tr "1 Khác 1 XỐP+1 GIẤY+1 BAO 0 kg 0 150.000" at bounding box center [199, 113] width 364 height 20
click at [142, 111] on input "1 GIẤY+1 BAO" at bounding box center [149, 112] width 52 height 9
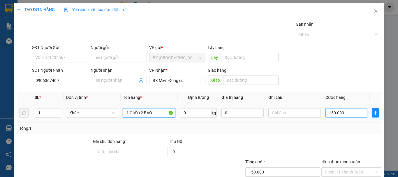
type input "1 GIẤY+2 BAO"
click at [358, 112] on input "150.000" at bounding box center [346, 112] width 42 height 9
type input "7"
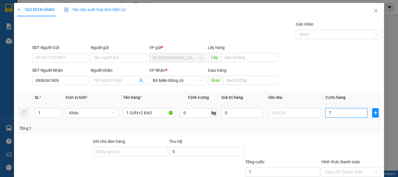
type input "0"
type input "01"
type input "1"
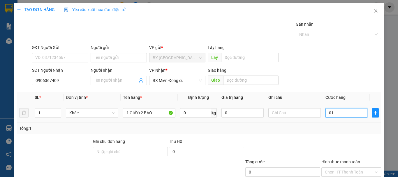
type input "1"
type input "017"
type input "17"
type input "0.170"
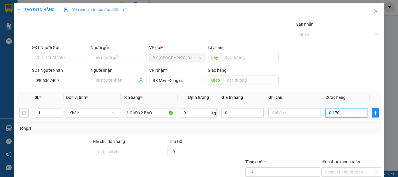
type input "170"
type input "01.700"
type input "1.700"
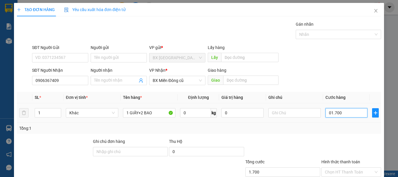
type input "17.000"
type input "017.000"
type input "170.000"
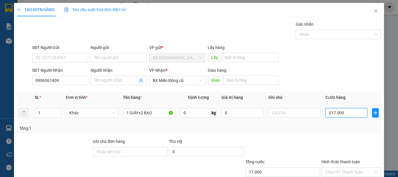
type input "0.170.000"
click at [349, 173] on input "Hình thức thanh toán" at bounding box center [349, 171] width 49 height 9
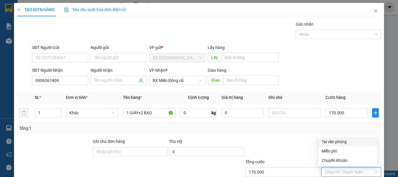
click at [344, 142] on div "Tại văn phòng" at bounding box center [347, 141] width 52 height 6
type input "0"
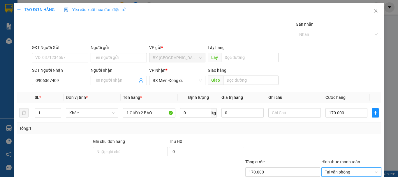
type input "0"
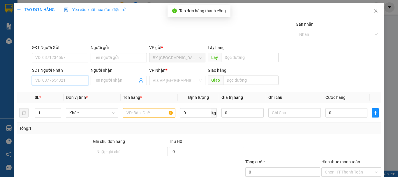
click at [64, 76] on input "SĐT Người Nhận" at bounding box center [60, 80] width 56 height 9
type input "0934711328"
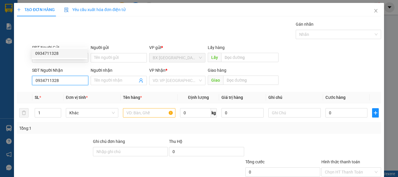
click at [70, 53] on div "0934711328" at bounding box center [59, 53] width 49 height 6
type input "NHA TRANG"
type input "220.000"
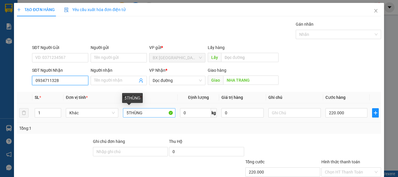
type input "0934711328"
click at [127, 108] on input "5THÙNG" at bounding box center [149, 112] width 52 height 9
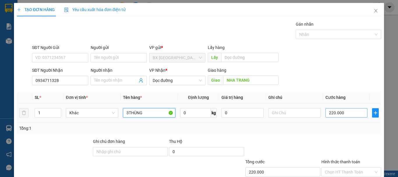
type input "3THÙNG"
click at [346, 108] on input "220.000" at bounding box center [346, 112] width 42 height 9
type input "1"
type input "13"
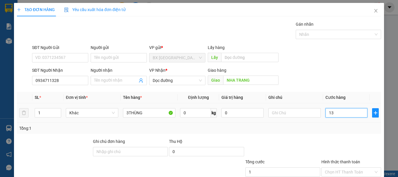
type input "13"
type input "134"
type input "13"
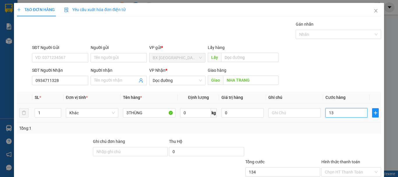
type input "13"
type input "130"
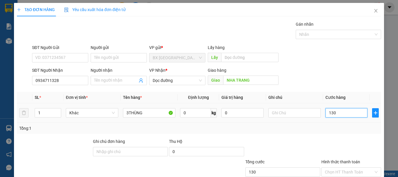
type input "1.300"
type input "13.000"
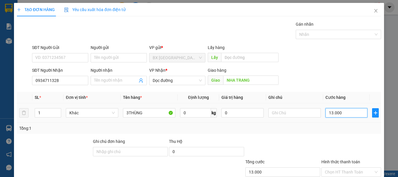
type input "13.000"
type input "130.000"
click at [349, 167] on input "Hình thức thanh toán" at bounding box center [349, 171] width 49 height 9
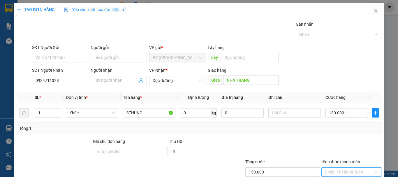
type input "0"
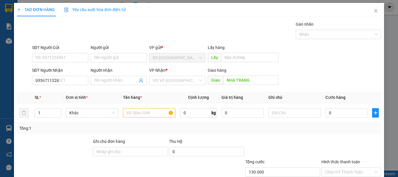
type input "0"
click at [118, 53] on input "Người gửi" at bounding box center [119, 57] width 56 height 9
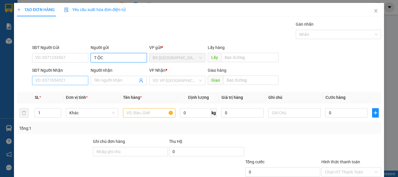
type input "T ỘC"
click at [67, 76] on input "SĐT Người Nhận" at bounding box center [60, 80] width 56 height 9
type input "0389826332"
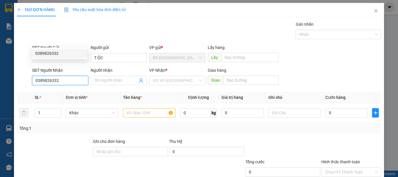
click at [76, 50] on div "0389826332" at bounding box center [59, 53] width 49 height 6
type input "AN SƯƠNG"
type input "70.000"
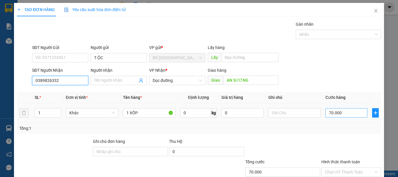
type input "0389826332"
click at [344, 108] on input "70.000" at bounding box center [346, 112] width 42 height 9
type input "1"
type input "10"
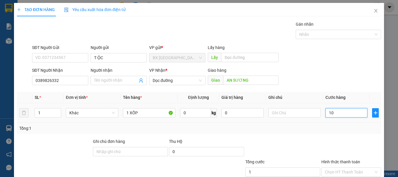
type input "10"
type input "100"
type input "1.000"
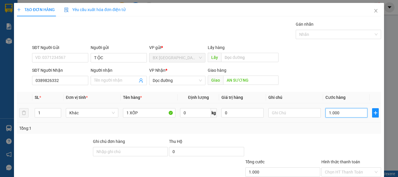
type input "10.000"
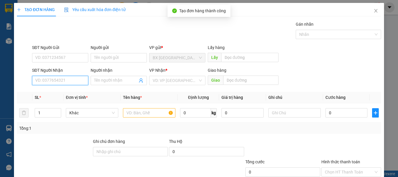
click at [64, 76] on input "SĐT Người Nhận" at bounding box center [60, 80] width 56 height 9
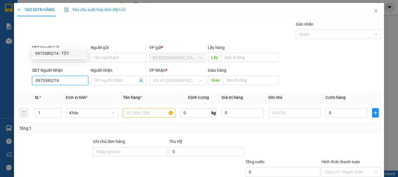
drag, startPoint x: 60, startPoint y: 53, endPoint x: 96, endPoint y: 44, distance: 36.8
click at [60, 53] on div "0973380274 - TỐT" at bounding box center [59, 53] width 49 height 6
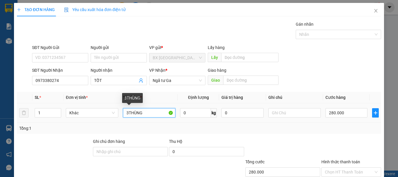
click at [128, 108] on input "3THÙNG" at bounding box center [149, 112] width 52 height 9
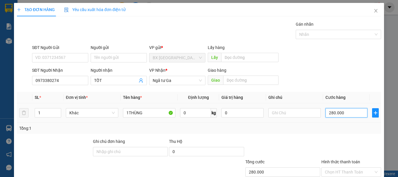
click at [343, 108] on input "280.000" at bounding box center [346, 112] width 42 height 9
click at [318, 166] on div "TẠO ĐƠN HÀNG Yêu cầu xuất hóa đơn điện tử Transit Pickup Surcharge Ids Transit …" at bounding box center [199, 106] width 370 height 206
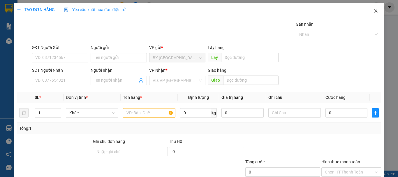
click at [373, 11] on icon "close" at bounding box center [375, 10] width 5 height 5
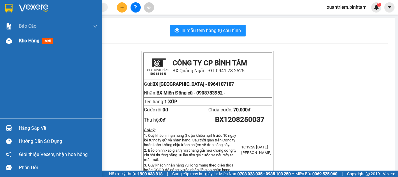
click at [14, 42] on div "Kho hàng mới" at bounding box center [51, 40] width 102 height 15
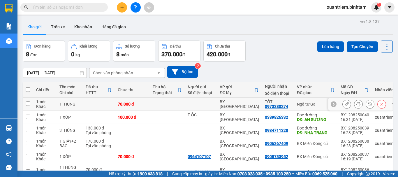
click at [100, 103] on td at bounding box center [99, 104] width 32 height 13
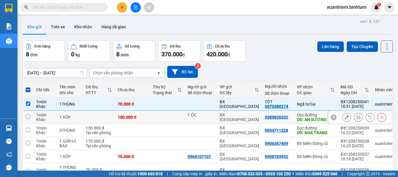
click at [96, 116] on td at bounding box center [99, 117] width 32 height 13
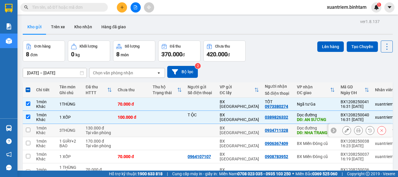
click at [105, 131] on div "Tại văn phòng" at bounding box center [99, 132] width 26 height 5
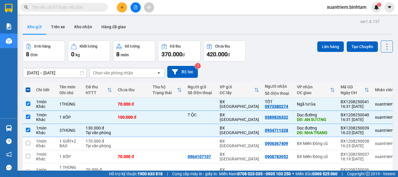
click at [323, 49] on button "Lên hàng" at bounding box center [330, 46] width 26 height 10
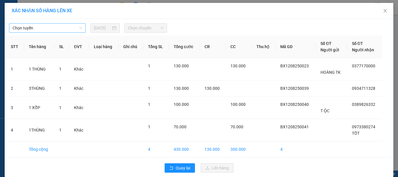
drag, startPoint x: 44, startPoint y: 30, endPoint x: 47, endPoint y: 32, distance: 3.8
click at [44, 30] on span "Chọn tuyến" at bounding box center [48, 28] width 70 height 9
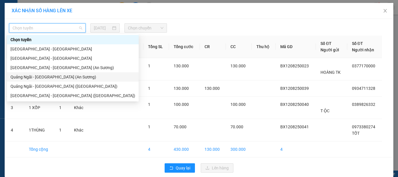
click at [54, 79] on div "Quảng Ngãi - Sài Gòn (An Sương)" at bounding box center [72, 77] width 125 height 6
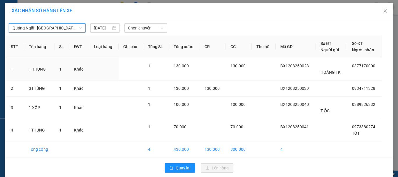
click at [146, 22] on div "Quảng Ngãi - Sài Gòn (An Sương) Quảng Ngãi - Sài Gòn (An Sương) 12/08/2025 Chọn…" at bounding box center [199, 26] width 386 height 12
click at [151, 29] on span "Chọn chuyến" at bounding box center [146, 28] width 36 height 9
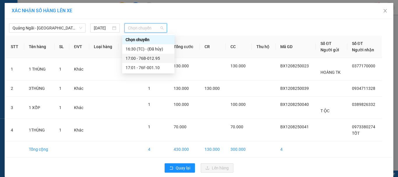
click at [155, 57] on div "17:00 - 76B-012.95" at bounding box center [148, 58] width 45 height 6
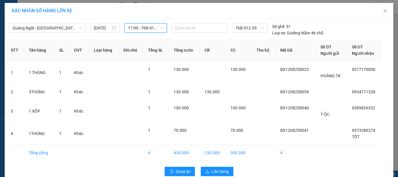
click at [146, 29] on span "17:00 - 76B-012.95" at bounding box center [146, 28] width 36 height 9
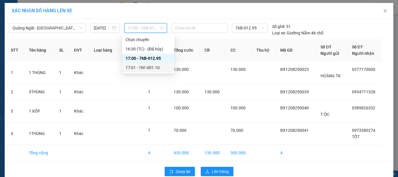
click at [155, 68] on div "17:01 - 76F-001.10" at bounding box center [148, 67] width 45 height 6
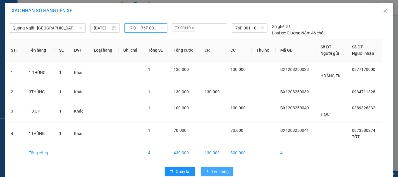
click at [213, 169] on span "Lên hàng" at bounding box center [220, 171] width 17 height 6
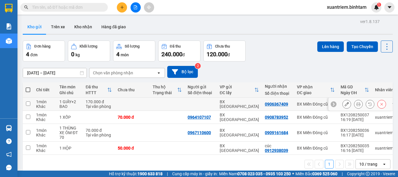
click at [86, 102] on div "170.000 đ" at bounding box center [99, 101] width 26 height 5
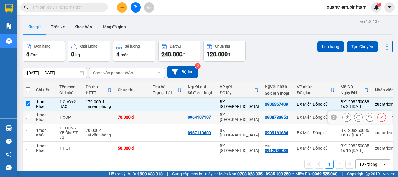
click at [87, 116] on td at bounding box center [99, 117] width 32 height 13
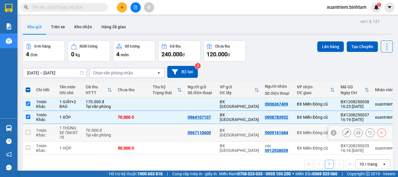
click at [92, 129] on div "70.000 đ" at bounding box center [99, 130] width 26 height 5
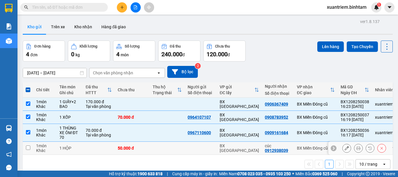
click at [93, 146] on td at bounding box center [99, 148] width 32 height 13
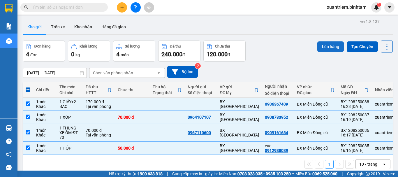
click at [317, 50] on button "Lên hàng" at bounding box center [330, 46] width 26 height 10
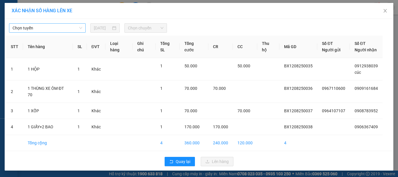
click at [72, 26] on span "Chọn tuyến" at bounding box center [48, 28] width 70 height 9
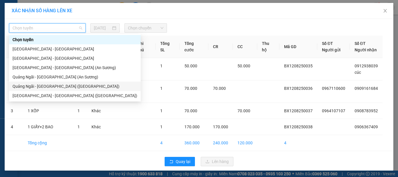
click at [75, 84] on div "Quảng Ngãi - Sài Gòn (Vạn Phúc)" at bounding box center [75, 86] width 125 height 6
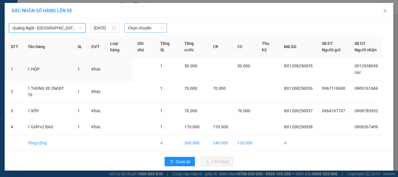
click at [133, 28] on span "Chọn chuyến" at bounding box center [146, 28] width 36 height 9
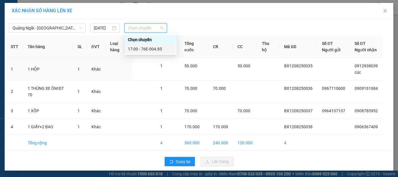
click at [149, 48] on div "17:00 - 76E-004.85" at bounding box center [150, 49] width 45 height 6
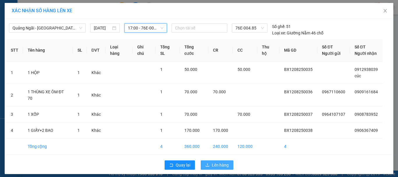
click at [213, 162] on span "Lên hàng" at bounding box center [220, 165] width 17 height 6
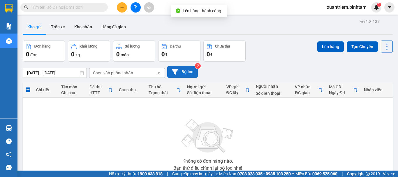
click at [188, 73] on button "Bộ lọc" at bounding box center [182, 72] width 31 height 12
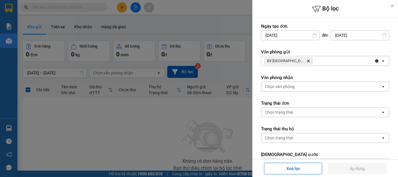
click at [318, 61] on div "BX Quảng Ngãi Delete" at bounding box center [317, 60] width 113 height 9
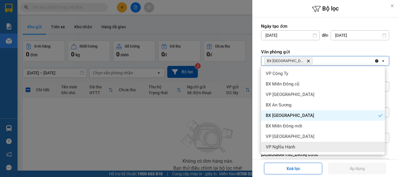
click at [298, 145] on div "VP Nghĩa Hành" at bounding box center [323, 147] width 124 height 10
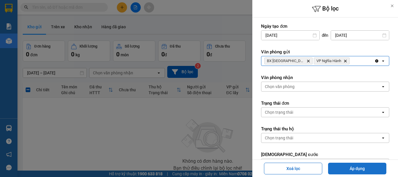
click at [341, 164] on button "Áp dụng" at bounding box center [357, 168] width 58 height 12
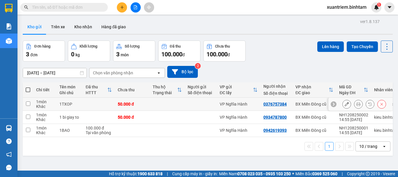
click at [75, 105] on div "1TXOP" at bounding box center [69, 104] width 20 height 5
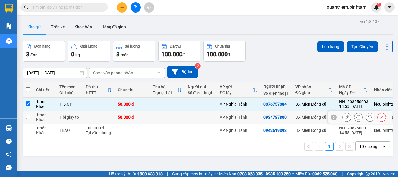
click at [84, 117] on td at bounding box center [99, 117] width 32 height 13
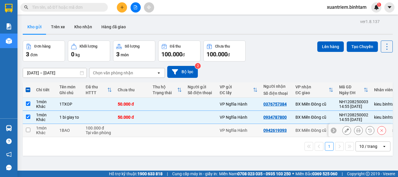
click at [112, 131] on td "100.000 đ Tại văn phòng" at bounding box center [99, 130] width 32 height 13
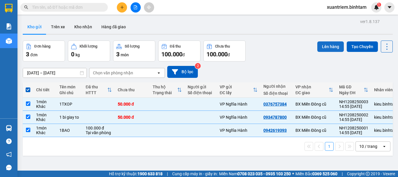
click at [321, 45] on button "Lên hàng" at bounding box center [330, 46] width 26 height 10
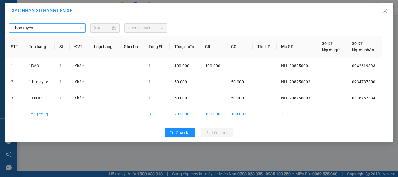
click at [43, 29] on span "Chọn tuyến" at bounding box center [48, 28] width 70 height 9
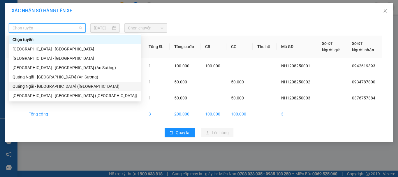
click at [58, 86] on div "Quảng Ngãi - Sài Gòn (Vạn Phúc)" at bounding box center [75, 86] width 125 height 6
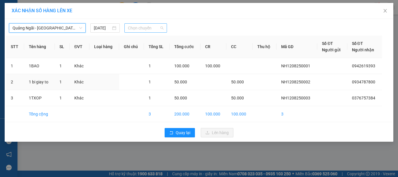
click at [145, 27] on span "Chọn chuyến" at bounding box center [146, 28] width 36 height 9
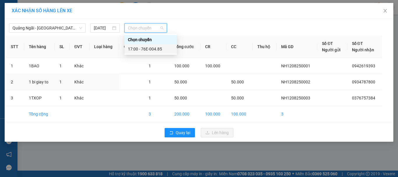
click at [151, 48] on div "17:00 - 76E-004.85" at bounding box center [150, 49] width 45 height 6
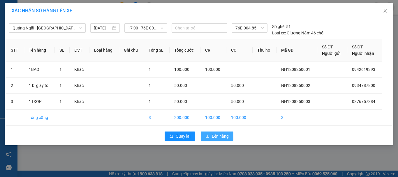
click at [212, 136] on span "Lên hàng" at bounding box center [220, 136] width 17 height 6
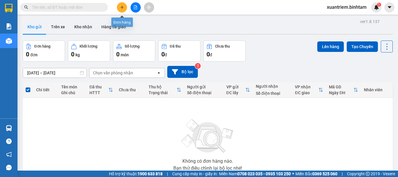
click at [123, 6] on icon "plus" at bounding box center [122, 7] width 4 height 4
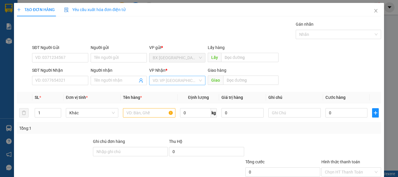
click at [174, 81] on input "search" at bounding box center [175, 80] width 45 height 9
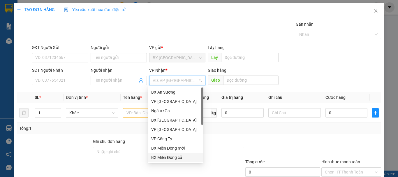
click at [178, 155] on div "BX Miền Đông cũ" at bounding box center [175, 157] width 49 height 6
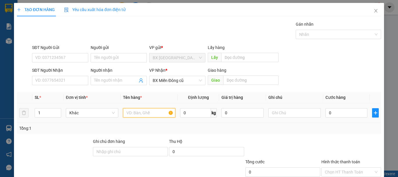
click at [145, 117] on input "text" at bounding box center [149, 112] width 52 height 9
click at [335, 110] on input "0" at bounding box center [346, 112] width 42 height 9
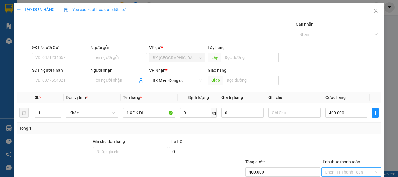
click at [340, 167] on input "Hình thức thanh toán" at bounding box center [349, 171] width 49 height 9
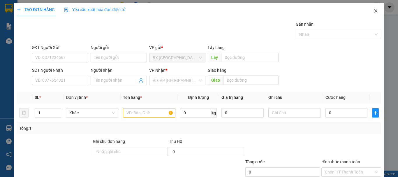
click at [373, 10] on icon "close" at bounding box center [375, 10] width 5 height 5
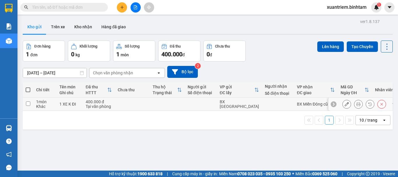
click at [73, 104] on div "1 XE K ĐI" at bounding box center [69, 104] width 20 height 5
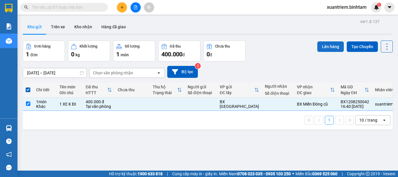
click at [331, 44] on button "Lên hàng" at bounding box center [330, 46] width 26 height 10
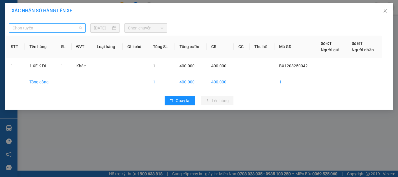
click at [64, 28] on span "Chọn tuyến" at bounding box center [48, 28] width 70 height 9
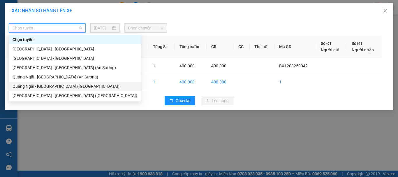
click at [66, 85] on div "Quảng Ngãi - Sài Gòn (Vạn Phúc)" at bounding box center [75, 86] width 125 height 6
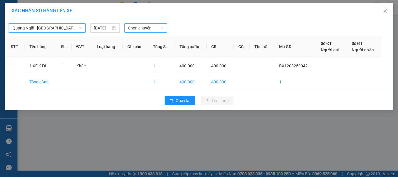
drag, startPoint x: 131, startPoint y: 28, endPoint x: 142, endPoint y: 32, distance: 12.0
click at [131, 28] on span "Chọn chuyến" at bounding box center [146, 28] width 36 height 9
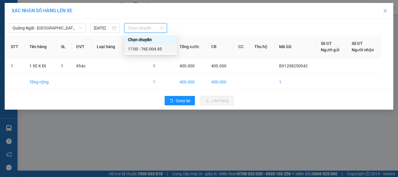
click at [167, 48] on div "17:00 - 76E-004.85" at bounding box center [150, 49] width 45 height 6
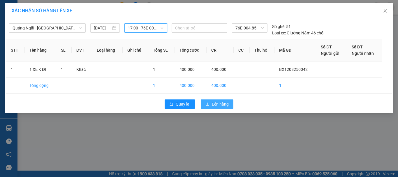
click at [218, 108] on button "Lên hàng" at bounding box center [217, 103] width 33 height 9
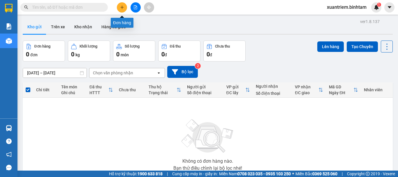
click at [125, 7] on button at bounding box center [122, 7] width 10 height 10
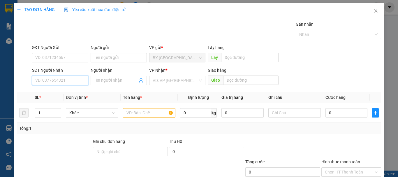
click at [68, 77] on input "SĐT Người Nhận" at bounding box center [60, 80] width 56 height 9
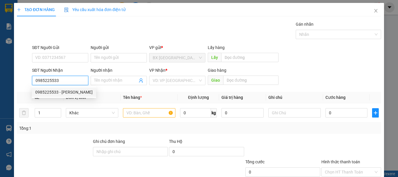
click at [70, 90] on div "0985225533 - HUYỀN" at bounding box center [63, 92] width 57 height 6
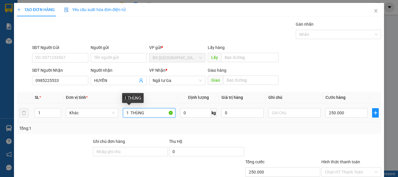
click at [128, 112] on input "1 THÙNG" at bounding box center [149, 112] width 52 height 9
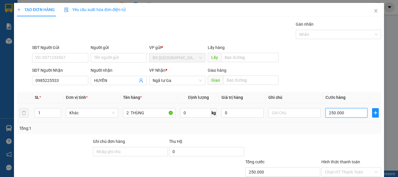
click at [343, 114] on input "250.000" at bounding box center [346, 112] width 42 height 9
click at [341, 167] on input "Hình thức thanh toán" at bounding box center [349, 171] width 49 height 9
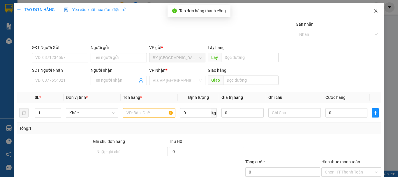
click at [373, 11] on icon "close" at bounding box center [375, 10] width 5 height 5
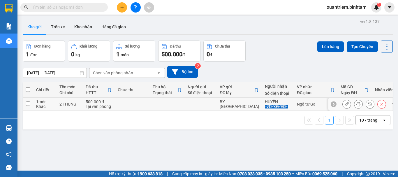
click at [60, 107] on td "2 THÙNG" at bounding box center [69, 104] width 26 height 13
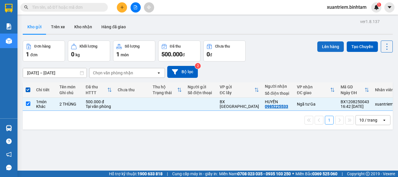
click at [321, 45] on button "Lên hàng" at bounding box center [330, 46] width 26 height 10
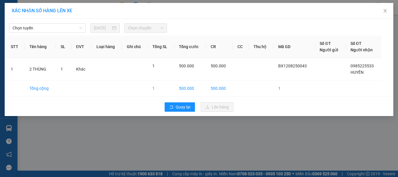
click at [48, 23] on div "Chọn tuyến 12/08/2025 Chọn chuyến" at bounding box center [199, 26] width 386 height 12
click at [56, 27] on span "Chọn tuyến" at bounding box center [48, 28] width 70 height 9
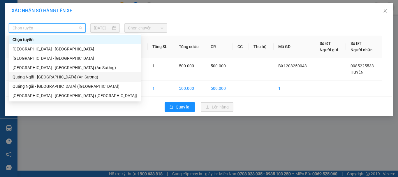
click at [43, 78] on div "Quảng Ngãi - Sài Gòn (An Sương)" at bounding box center [75, 77] width 125 height 6
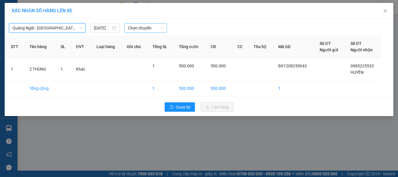
click at [155, 29] on span "Chọn chuyến" at bounding box center [146, 28] width 36 height 9
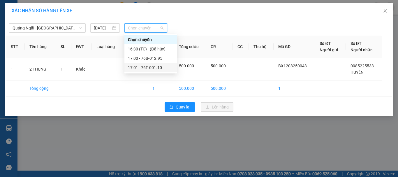
click at [159, 68] on div "17:01 - 76F-001.10" at bounding box center [150, 67] width 45 height 6
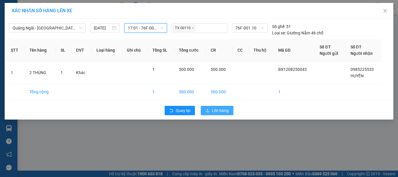
click at [218, 112] on span "Lên hàng" at bounding box center [220, 110] width 17 height 6
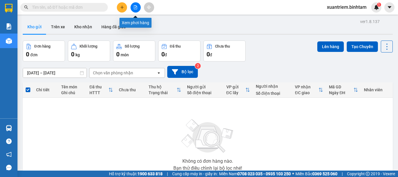
click at [138, 9] on button at bounding box center [135, 7] width 10 height 10
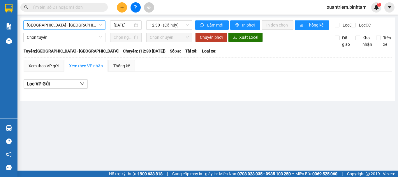
click at [89, 28] on span "Hà Nội - Quảng Ngãi" at bounding box center [64, 25] width 75 height 9
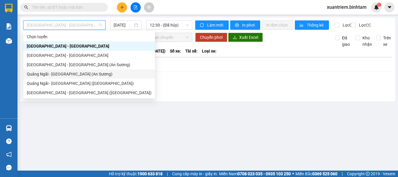
click at [83, 75] on div "Quảng Ngãi - Sài Gòn (An Sương)" at bounding box center [89, 74] width 125 height 6
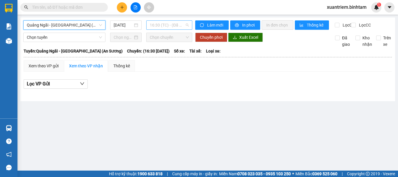
click at [161, 26] on span "16:30 (TC) - (Đã hủy)" at bounding box center [169, 25] width 39 height 9
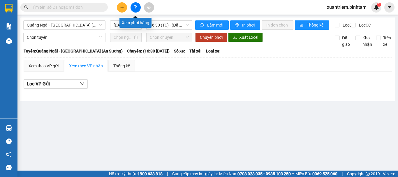
click at [132, 8] on button at bounding box center [135, 7] width 10 height 10
click at [136, 2] on button at bounding box center [135, 7] width 10 height 10
click at [135, 7] on icon "file-add" at bounding box center [135, 7] width 4 height 4
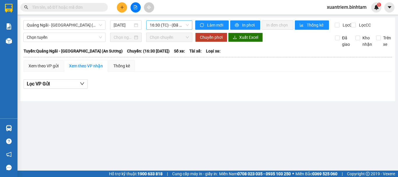
click at [172, 25] on span "16:30 (TC) - (Đã hủy)" at bounding box center [169, 25] width 39 height 9
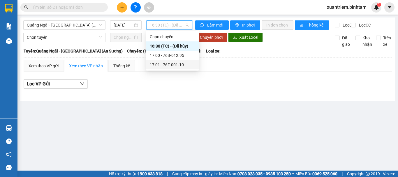
click at [178, 65] on div "17:01 - 76F-001.10" at bounding box center [172, 64] width 45 height 6
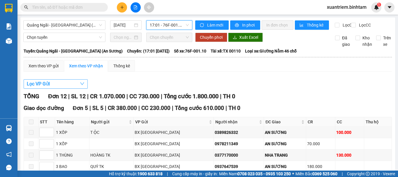
click at [73, 86] on button "Lọc VP Gửi" at bounding box center [56, 83] width 64 height 9
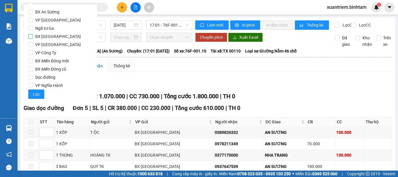
click at [61, 37] on span "BX [GEOGRAPHIC_DATA]" at bounding box center [58, 36] width 50 height 8
click at [33, 37] on input "BX [GEOGRAPHIC_DATA]" at bounding box center [30, 36] width 5 height 5
click at [50, 84] on span "VP Nghĩa Hành" at bounding box center [49, 85] width 32 height 8
click at [33, 84] on input "VP Nghĩa Hành" at bounding box center [30, 85] width 5 height 5
click at [40, 96] on button "Lọc" at bounding box center [36, 93] width 16 height 9
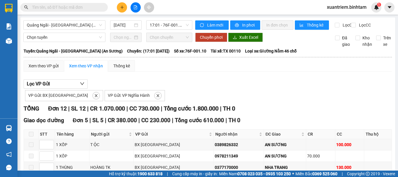
click at [40, 72] on div "Xem theo VP gửi" at bounding box center [44, 66] width 40 height 12
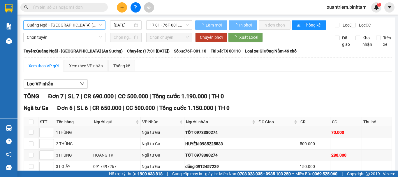
click at [71, 25] on span "Quảng Ngãi - Sài Gòn (An Sương)" at bounding box center [64, 25] width 75 height 9
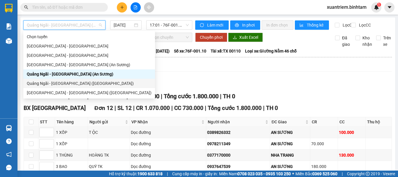
click at [71, 81] on div "Quảng Ngãi - Sài Gòn (Vạn Phúc)" at bounding box center [89, 83] width 125 height 6
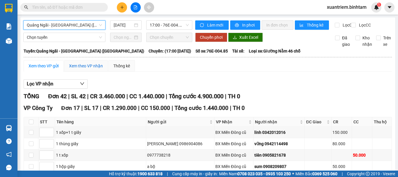
click at [93, 69] on div "Xem theo VP nhận" at bounding box center [86, 66] width 34 height 6
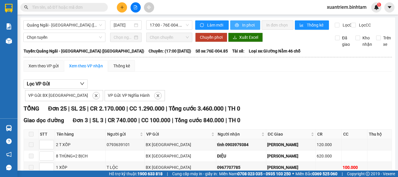
click at [237, 24] on span "printer" at bounding box center [237, 25] width 5 height 5
click at [123, 9] on icon "plus" at bounding box center [122, 7] width 4 height 4
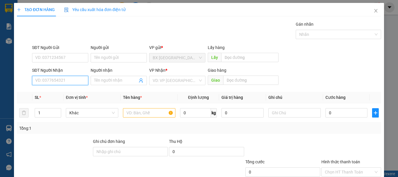
click at [62, 80] on input "SĐT Người Nhận" at bounding box center [60, 80] width 56 height 9
click at [62, 80] on input "0898988822" at bounding box center [60, 80] width 56 height 9
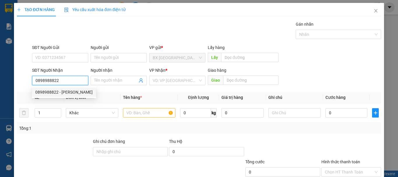
click at [66, 89] on div "0898988822 - VƯƠNG" at bounding box center [63, 92] width 57 height 6
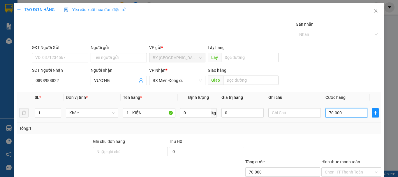
click at [347, 112] on input "70.000" at bounding box center [346, 112] width 42 height 9
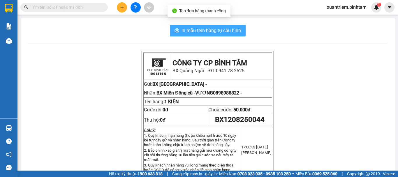
click at [209, 30] on span "In mẫu tem hàng tự cấu hình" at bounding box center [210, 30] width 59 height 7
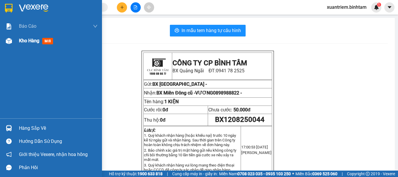
click at [10, 39] on img at bounding box center [9, 41] width 6 height 6
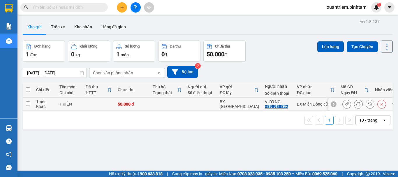
click at [69, 103] on div "1 KIỆN" at bounding box center [69, 104] width 20 height 5
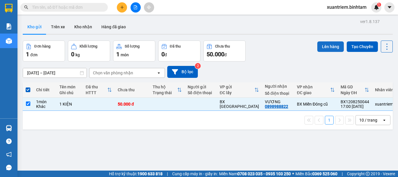
click at [328, 46] on button "Lên hàng" at bounding box center [330, 46] width 26 height 10
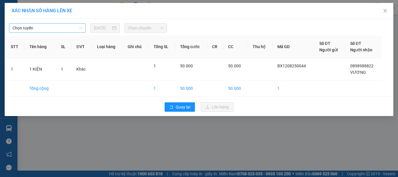
click at [43, 28] on span "Chọn tuyến" at bounding box center [48, 28] width 70 height 9
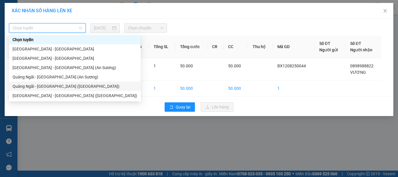
drag, startPoint x: 48, startPoint y: 85, endPoint x: 71, endPoint y: 60, distance: 33.6
click at [49, 85] on div "Quảng Ngãi - Sài Gòn (Vạn Phúc)" at bounding box center [75, 86] width 125 height 6
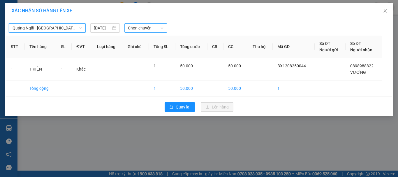
click at [155, 28] on span "Chọn chuyến" at bounding box center [146, 28] width 36 height 9
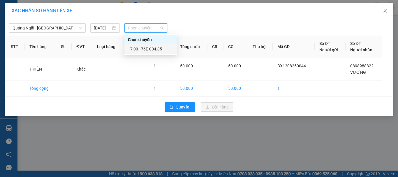
click at [156, 46] on div "17:00 - 76E-004.85" at bounding box center [150, 49] width 45 height 6
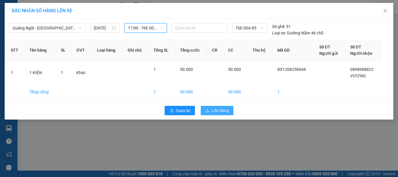
click at [213, 112] on span "Lên hàng" at bounding box center [220, 110] width 17 height 6
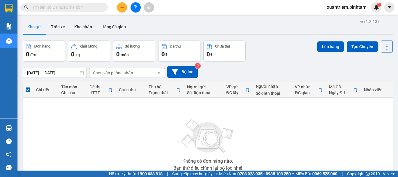
click at [97, 9] on input "text" at bounding box center [66, 7] width 69 height 6
